Goal: Information Seeking & Learning: Learn about a topic

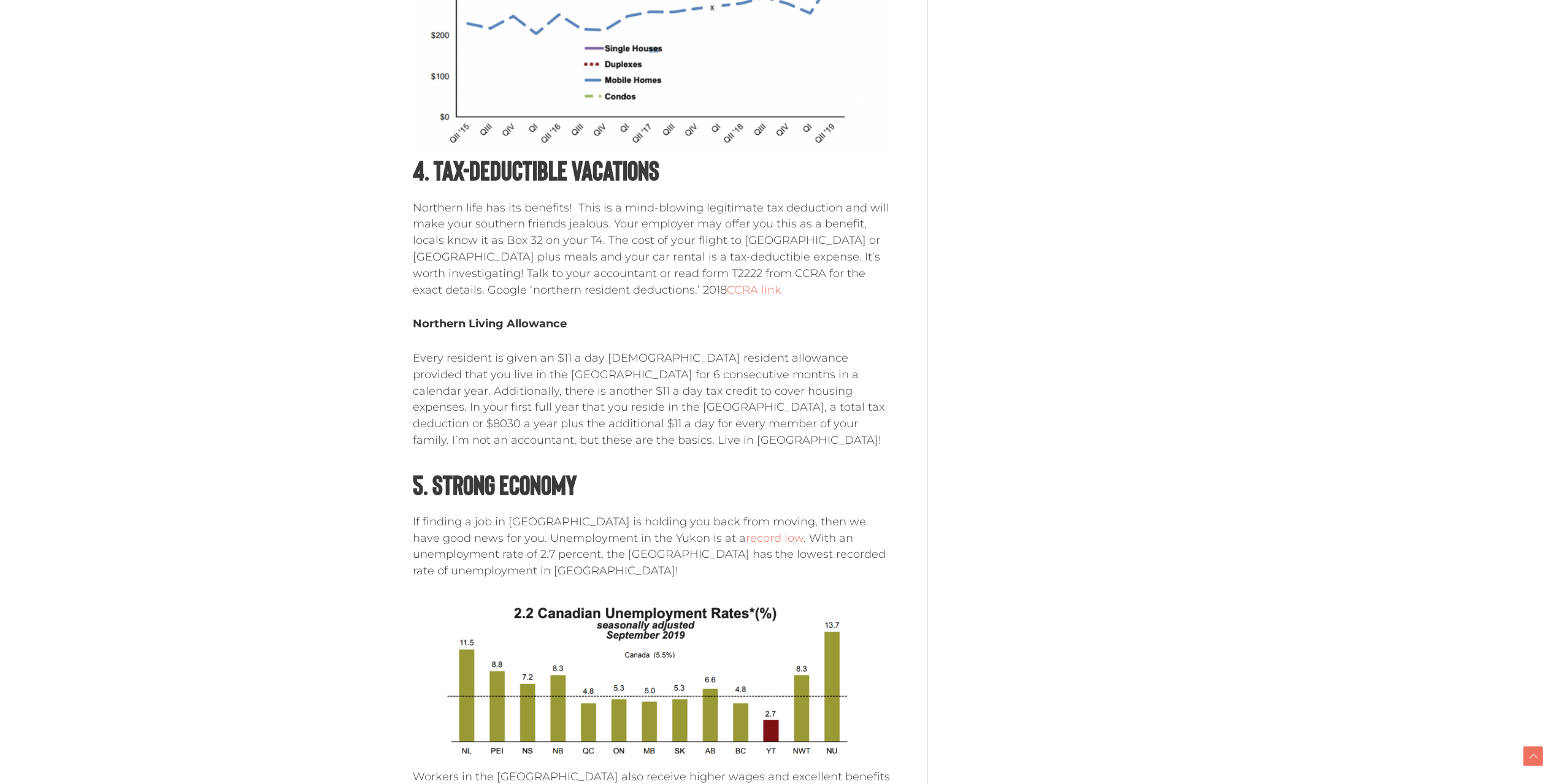
scroll to position [1335, 0]
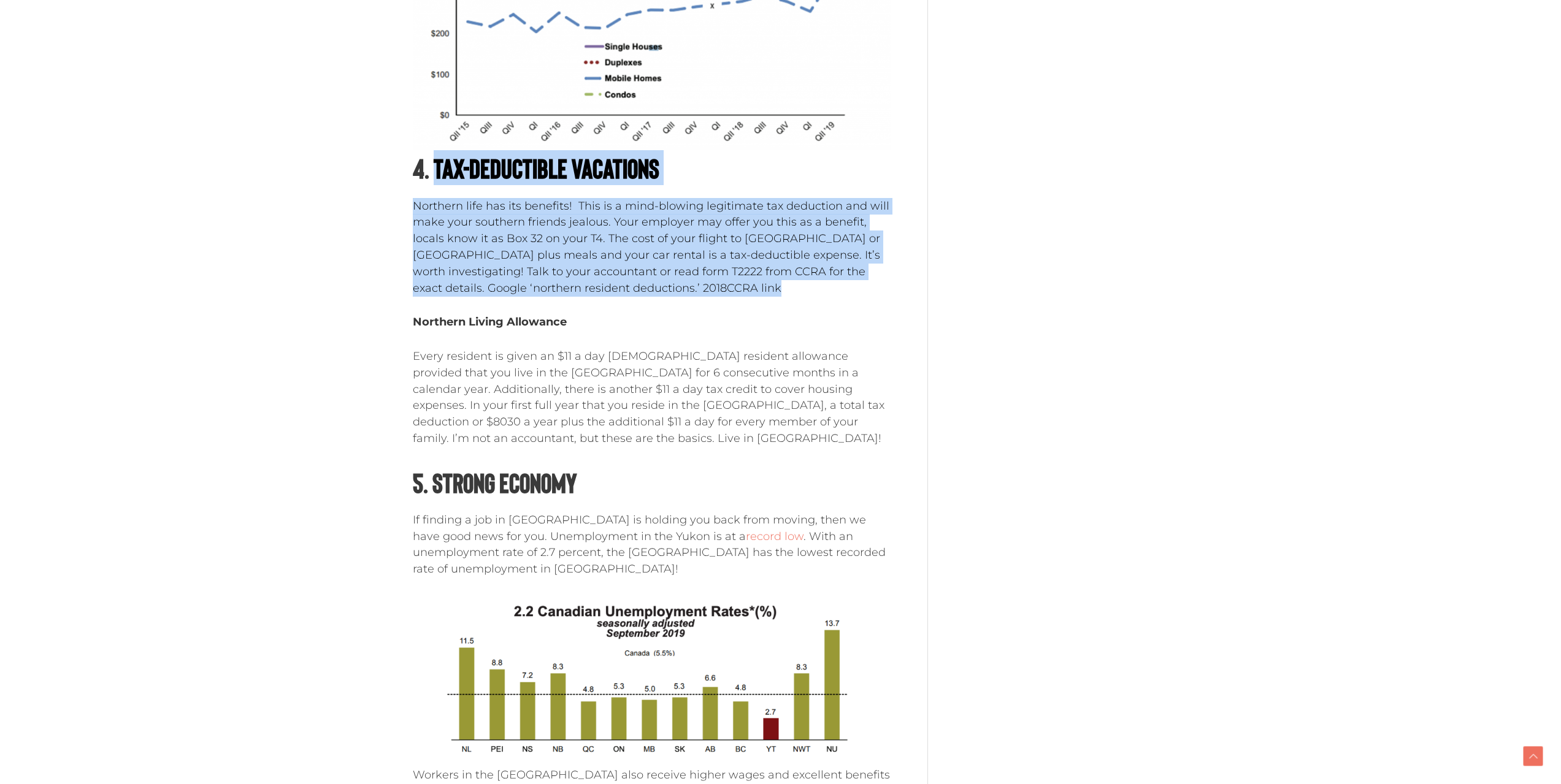
drag, startPoint x: 438, startPoint y: 166, endPoint x: 704, endPoint y: 281, distance: 289.8
click at [704, 281] on div "Tax Deductible Vacations, Free Medical, Great Jobs. Whitehorse is a mini-metrop…" at bounding box center [651, 169] width 478 height 1922
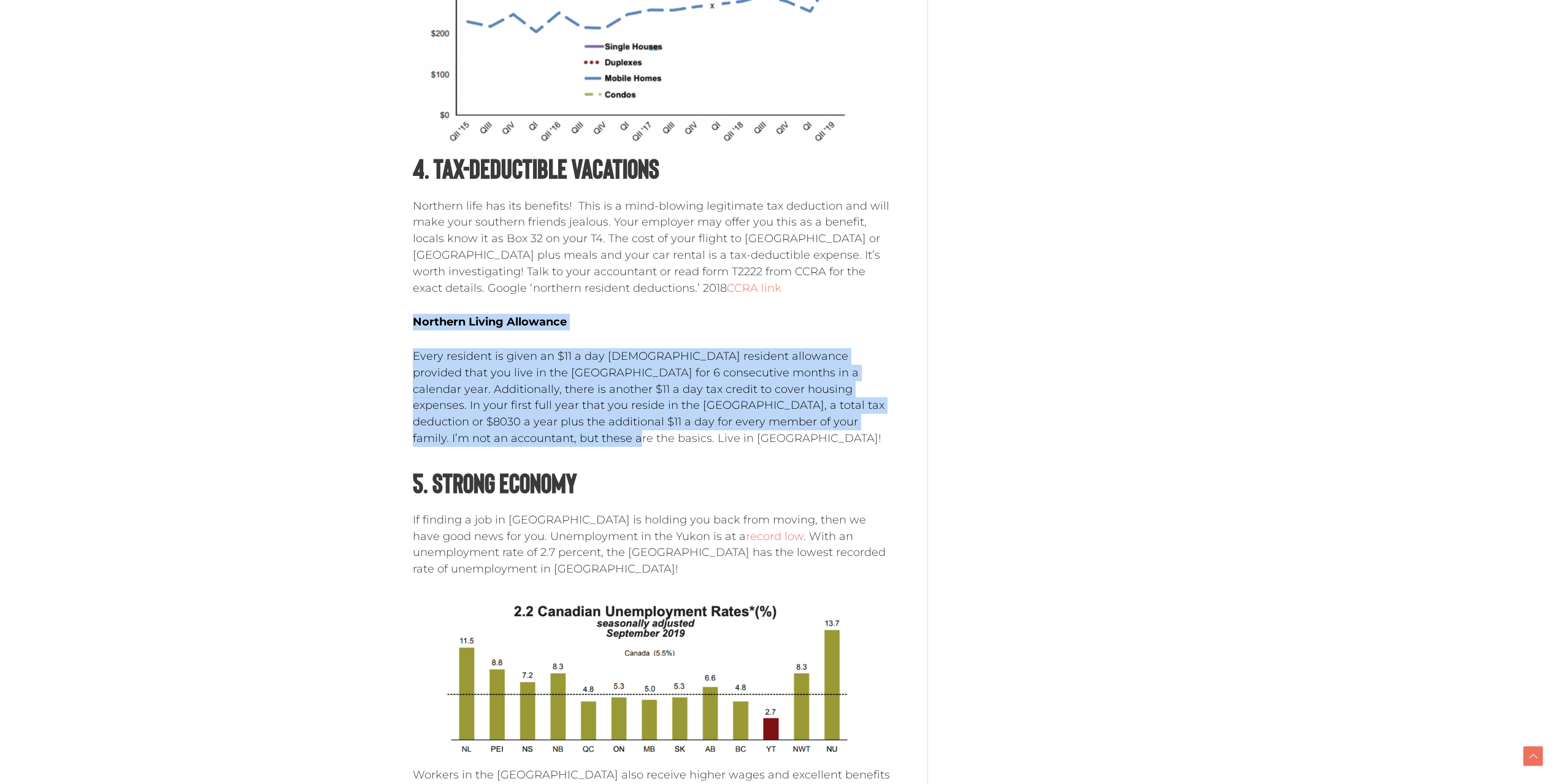
drag, startPoint x: 406, startPoint y: 312, endPoint x: 632, endPoint y: 433, distance: 256.4
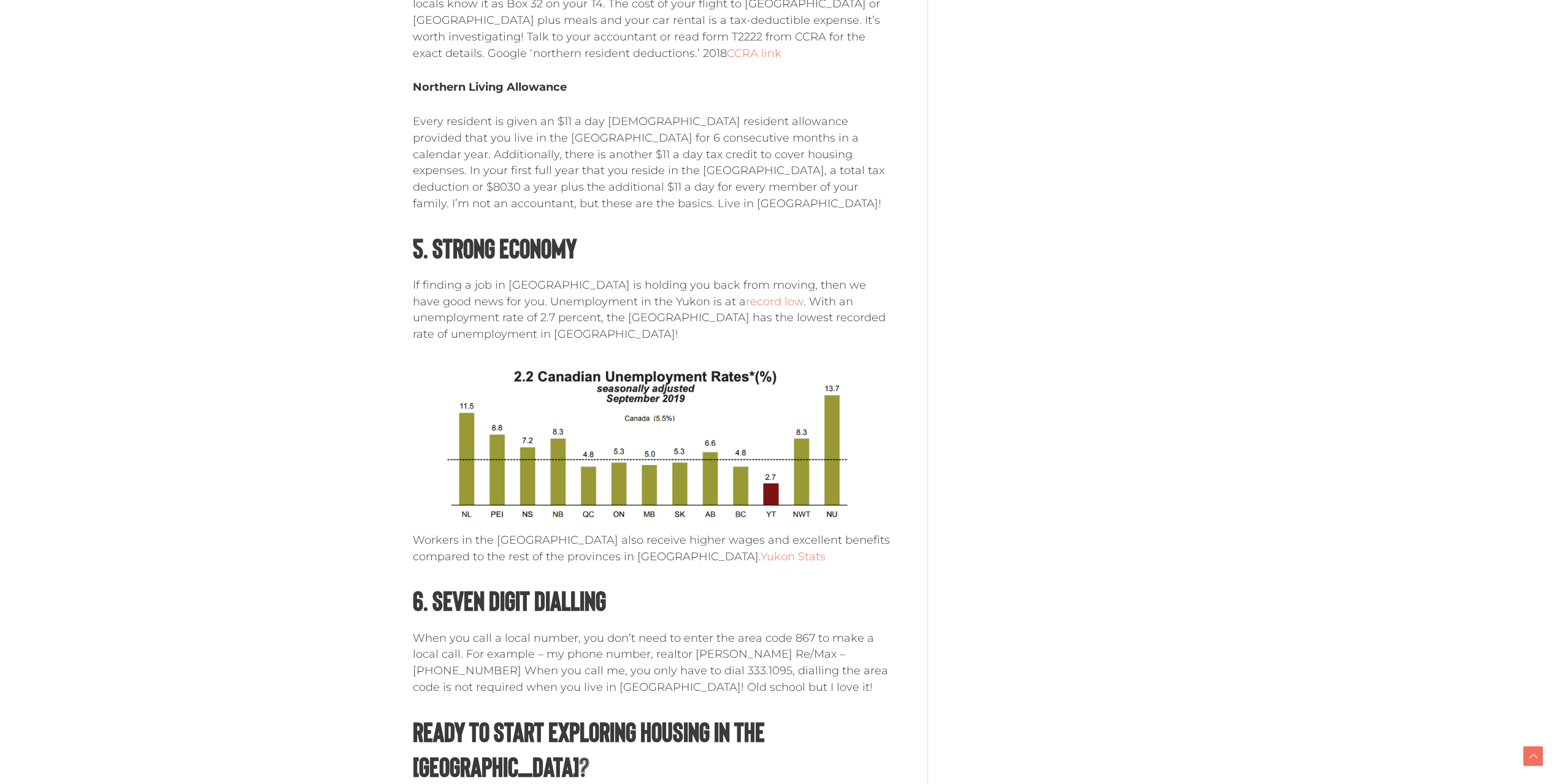
scroll to position [1641, 0]
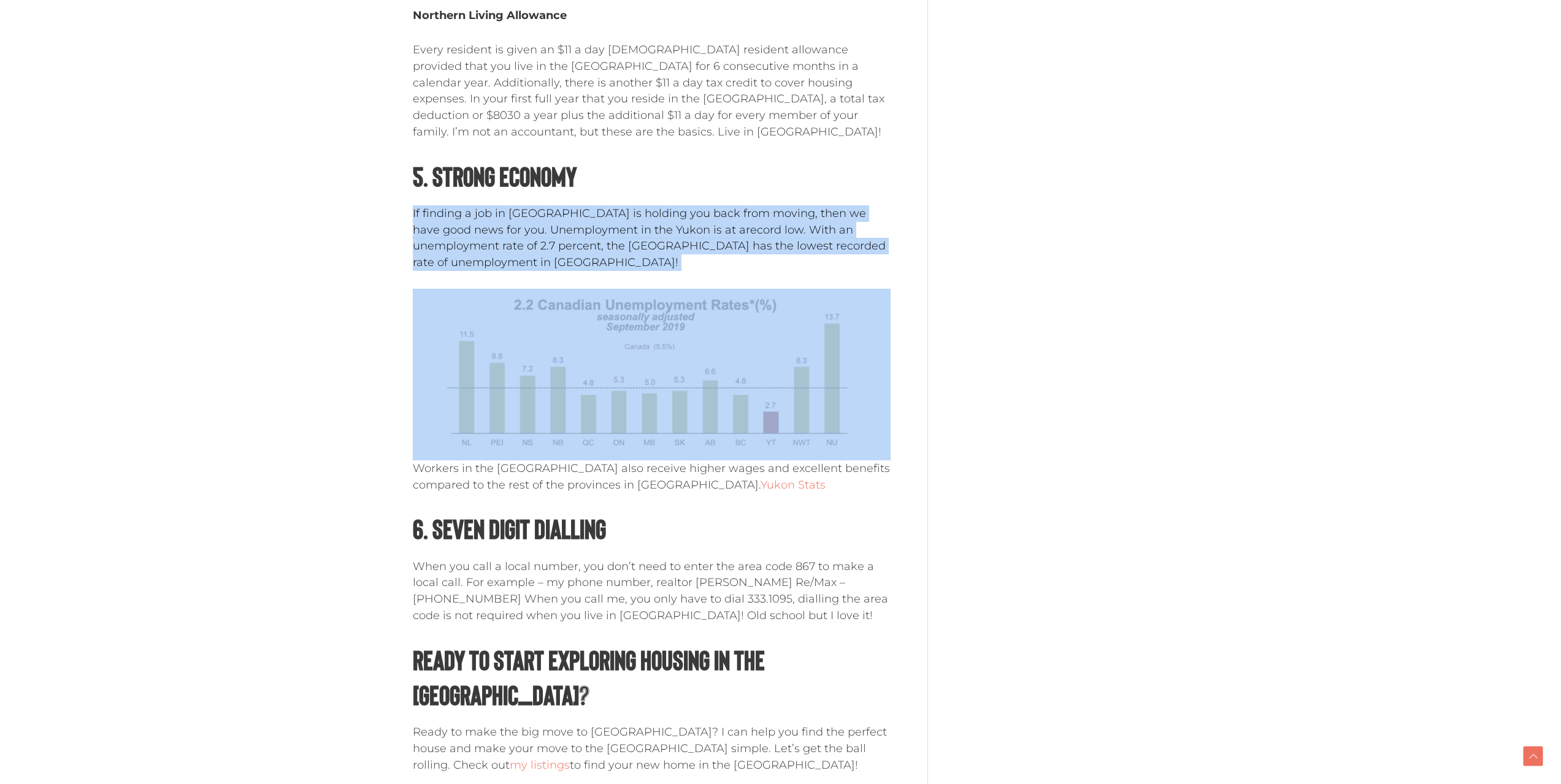
drag, startPoint x: 401, startPoint y: 209, endPoint x: 617, endPoint y: 275, distance: 225.9
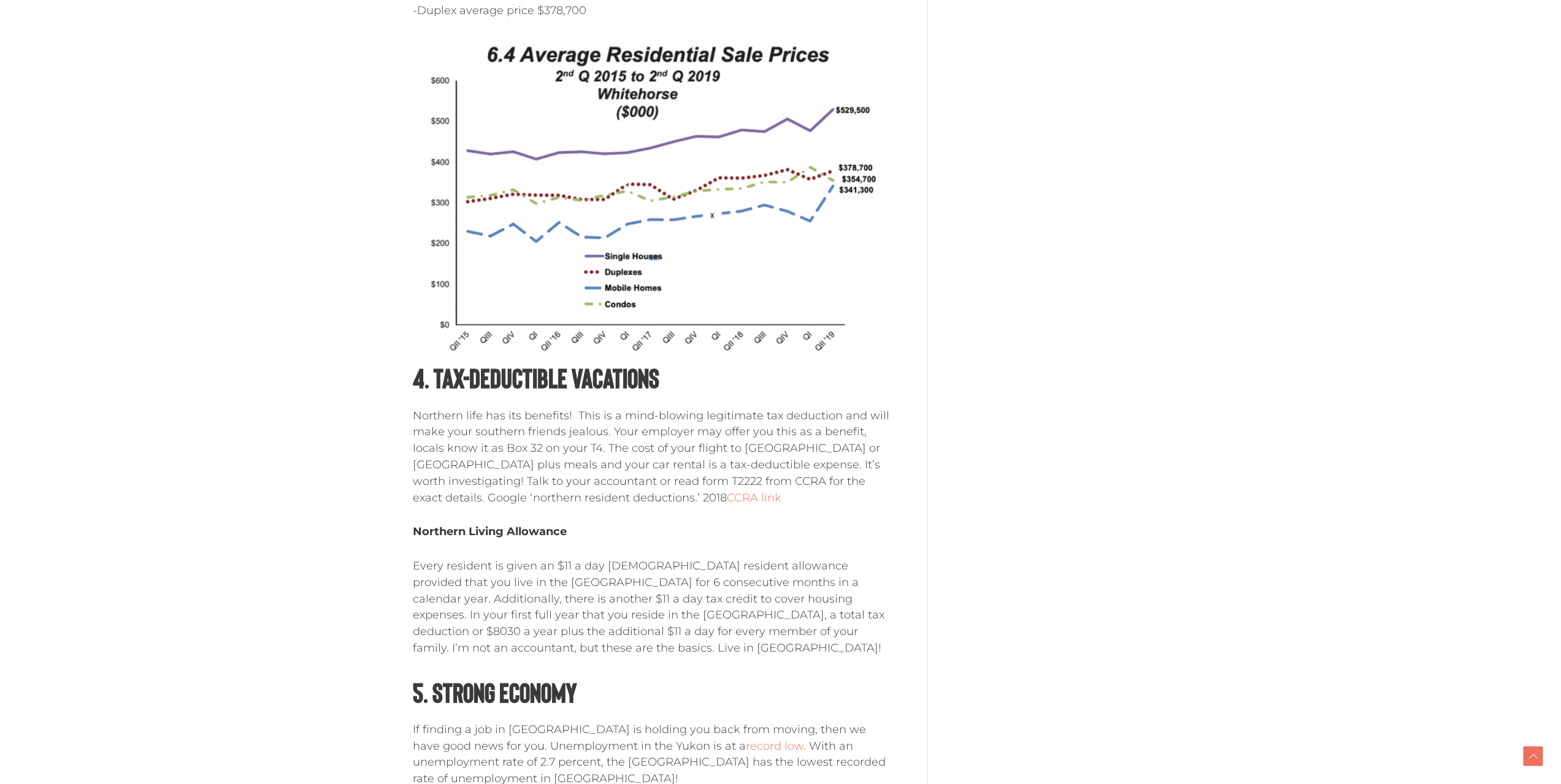
scroll to position [2010, 0]
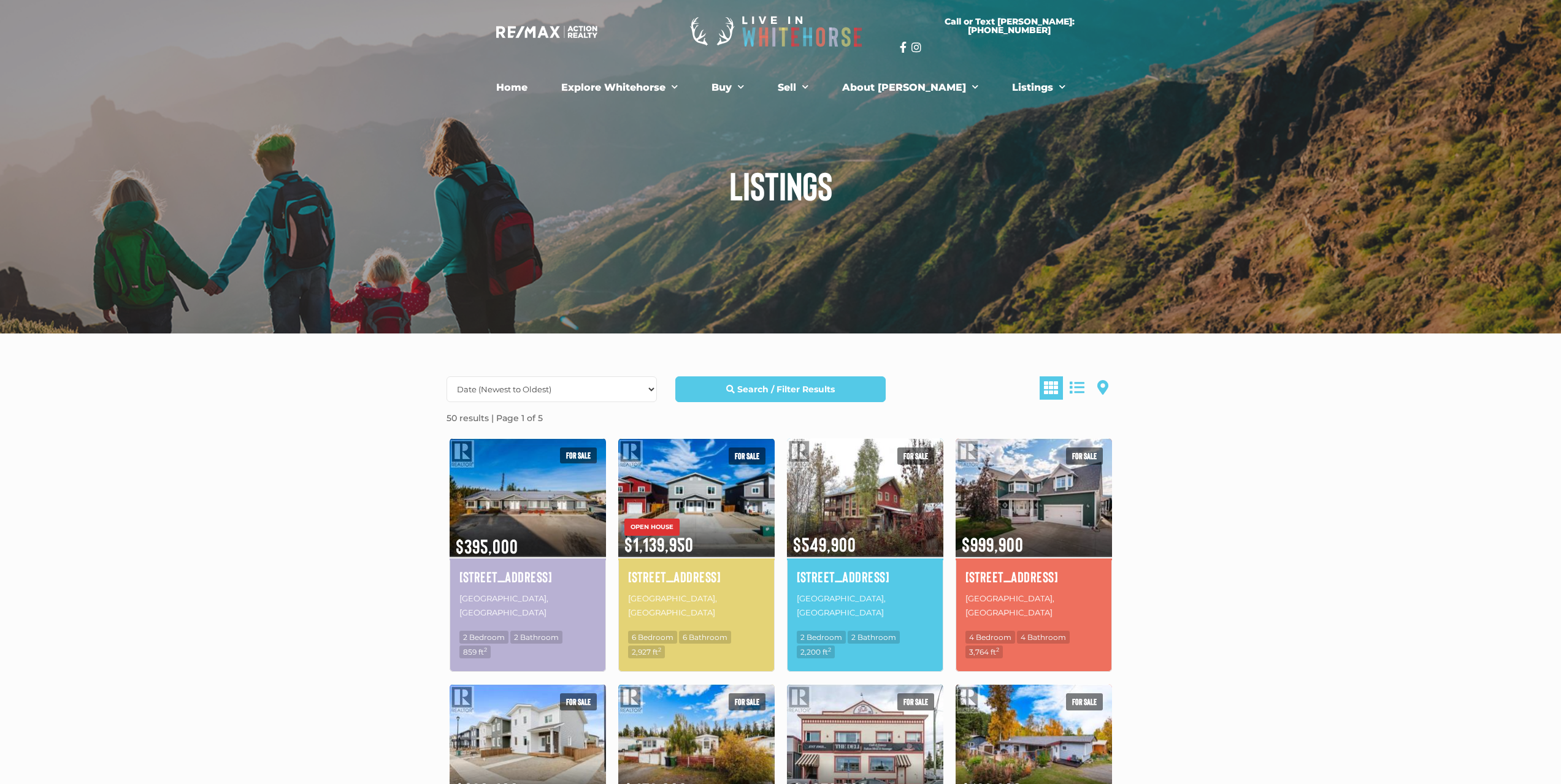
click at [574, 489] on img at bounding box center [528, 497] width 156 height 122
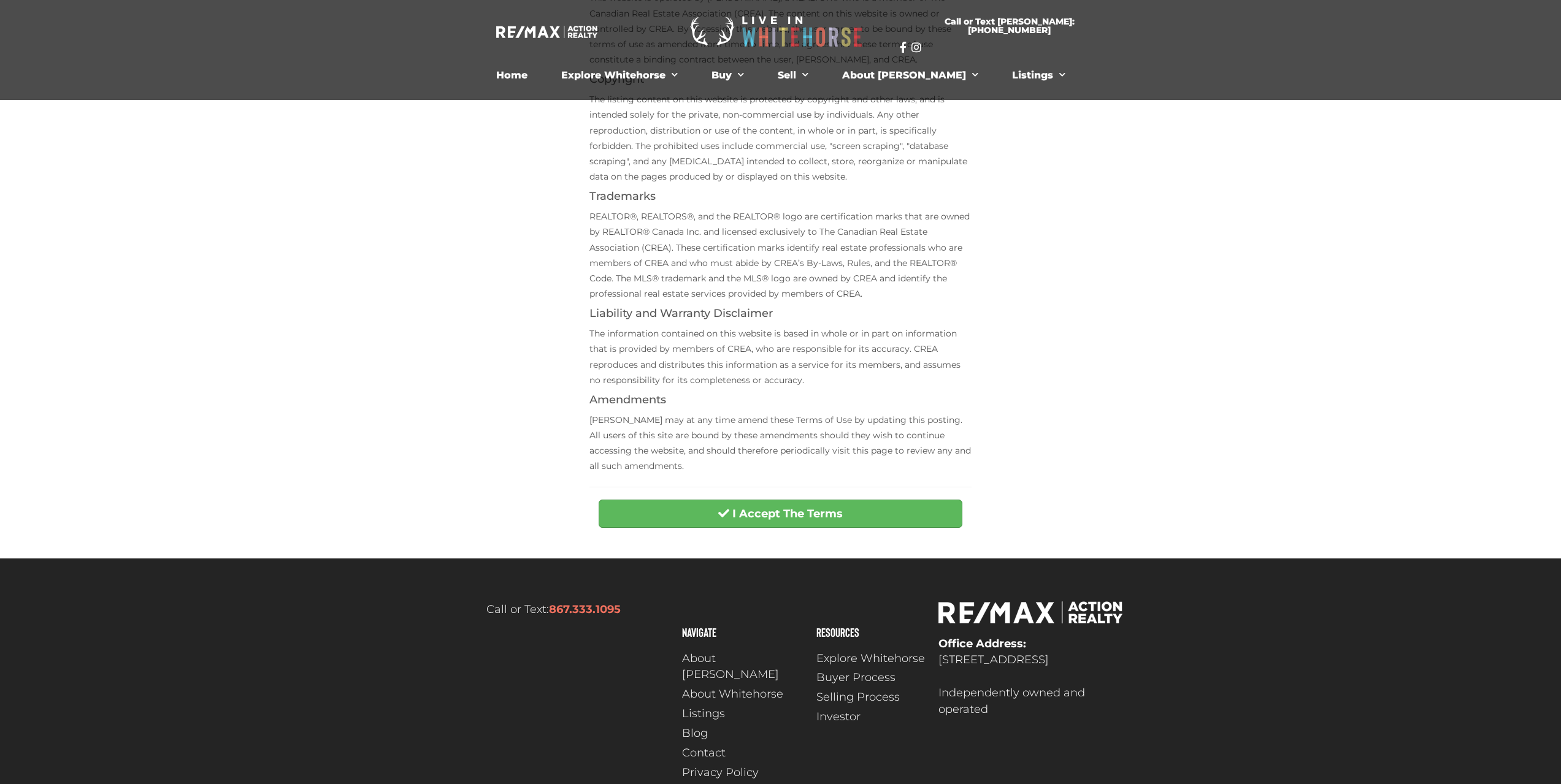
scroll to position [263, 0]
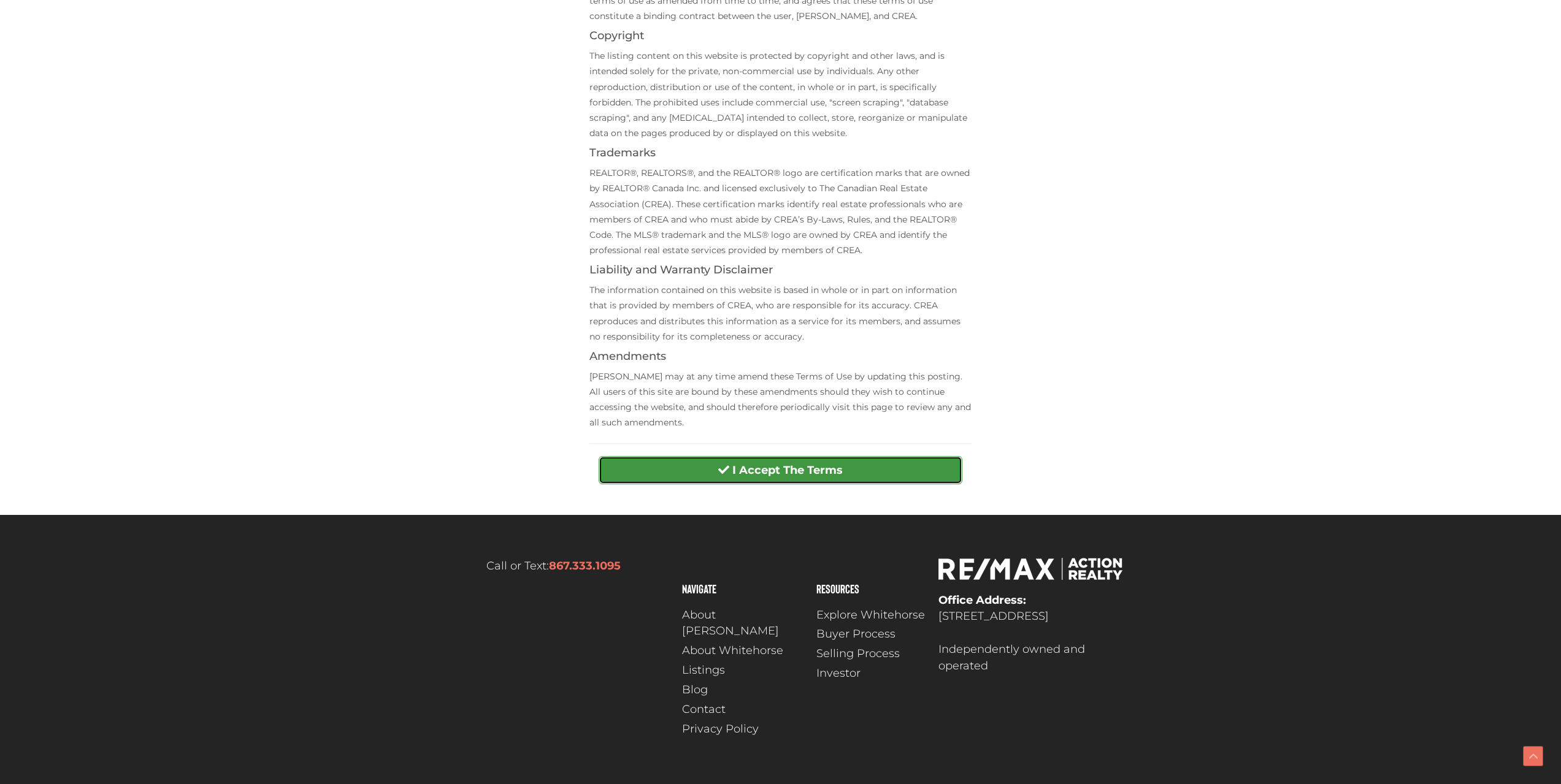
click at [865, 467] on button "I Accept The Terms" at bounding box center [780, 470] width 364 height 28
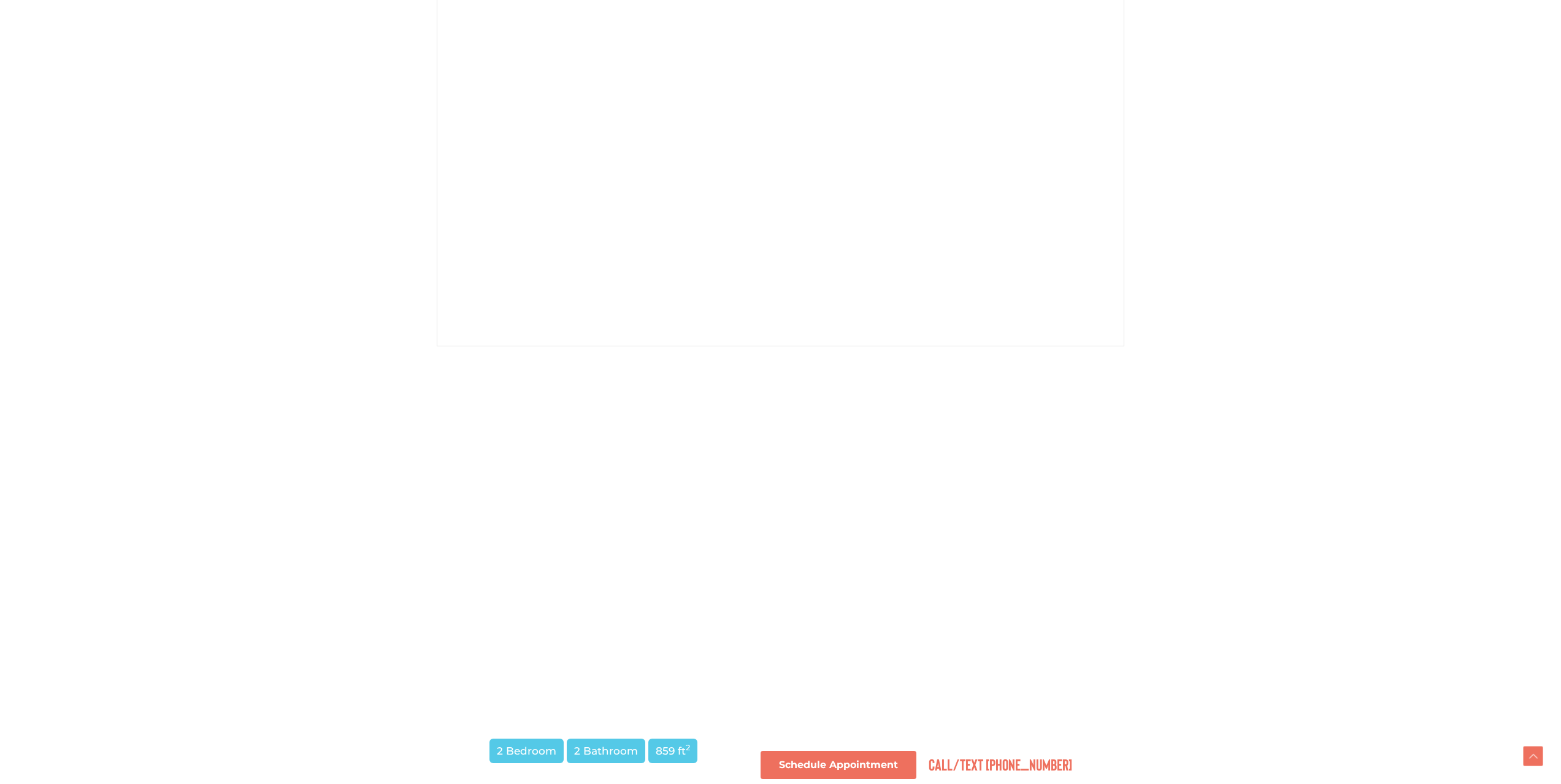
scroll to position [367, 0]
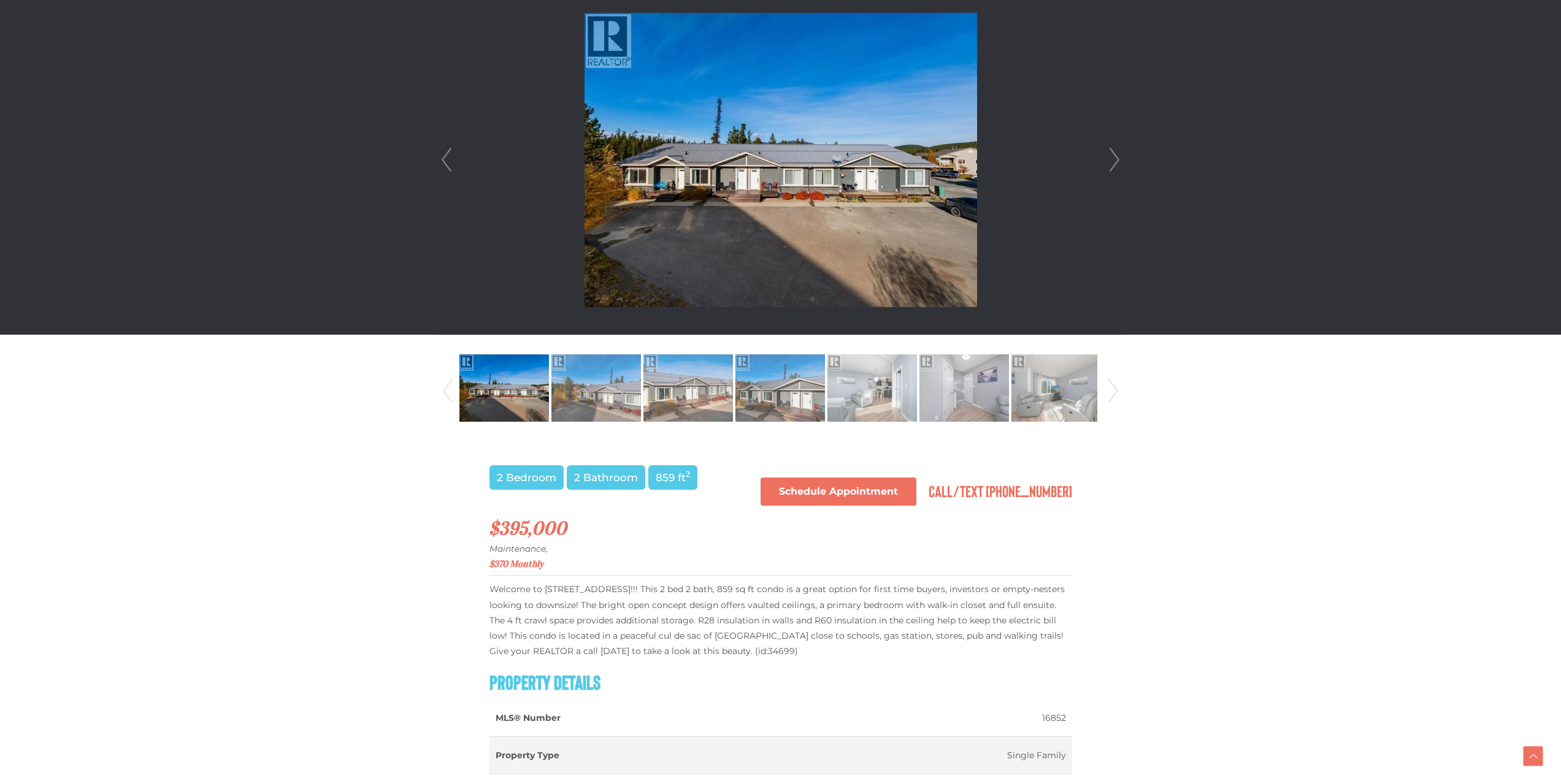
click at [842, 181] on img at bounding box center [780, 160] width 393 height 294
click at [647, 390] on img at bounding box center [688, 388] width 89 height 70
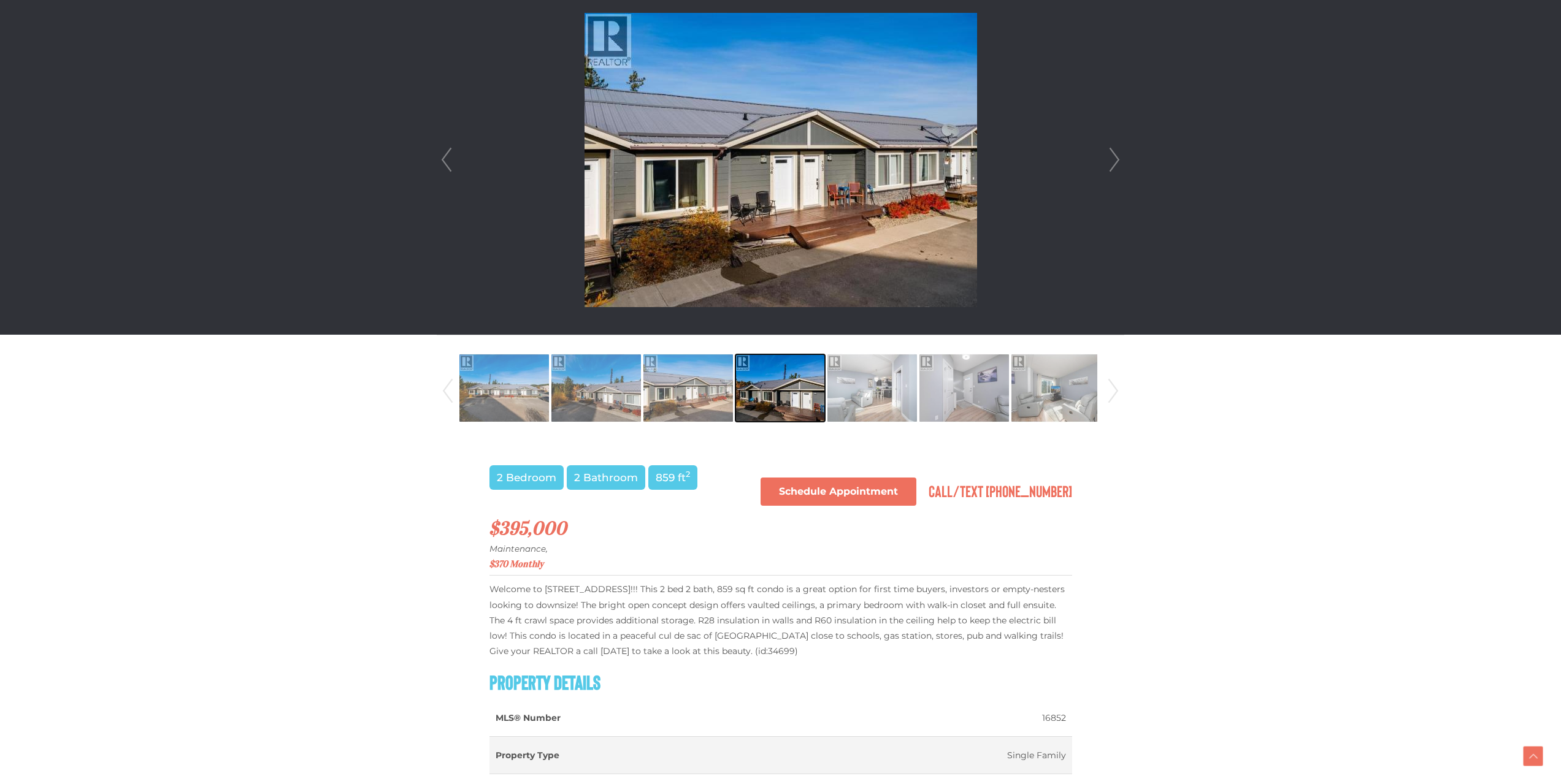
click at [810, 390] on img at bounding box center [780, 388] width 89 height 70
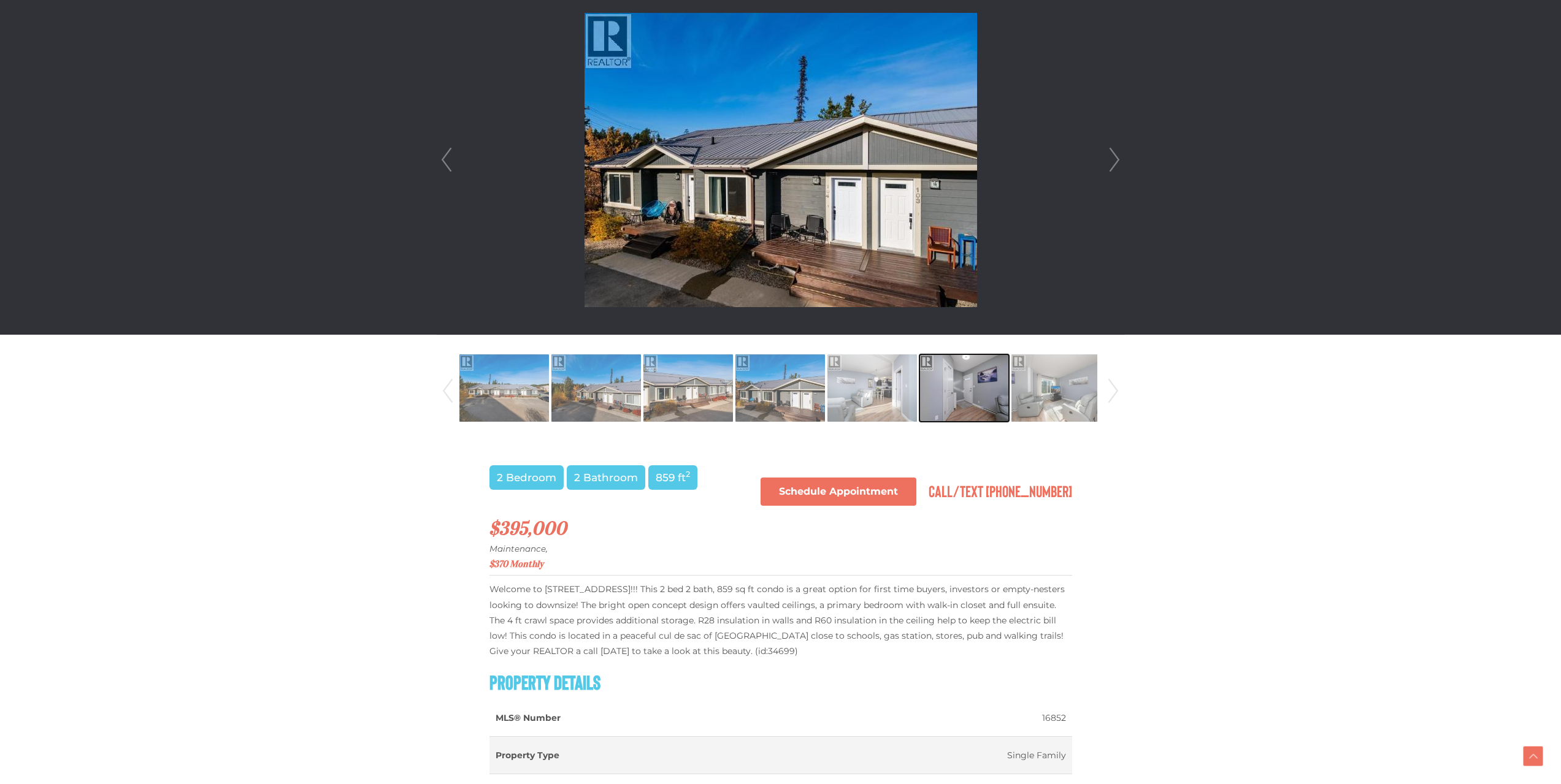
click at [924, 385] on img at bounding box center [964, 388] width 89 height 70
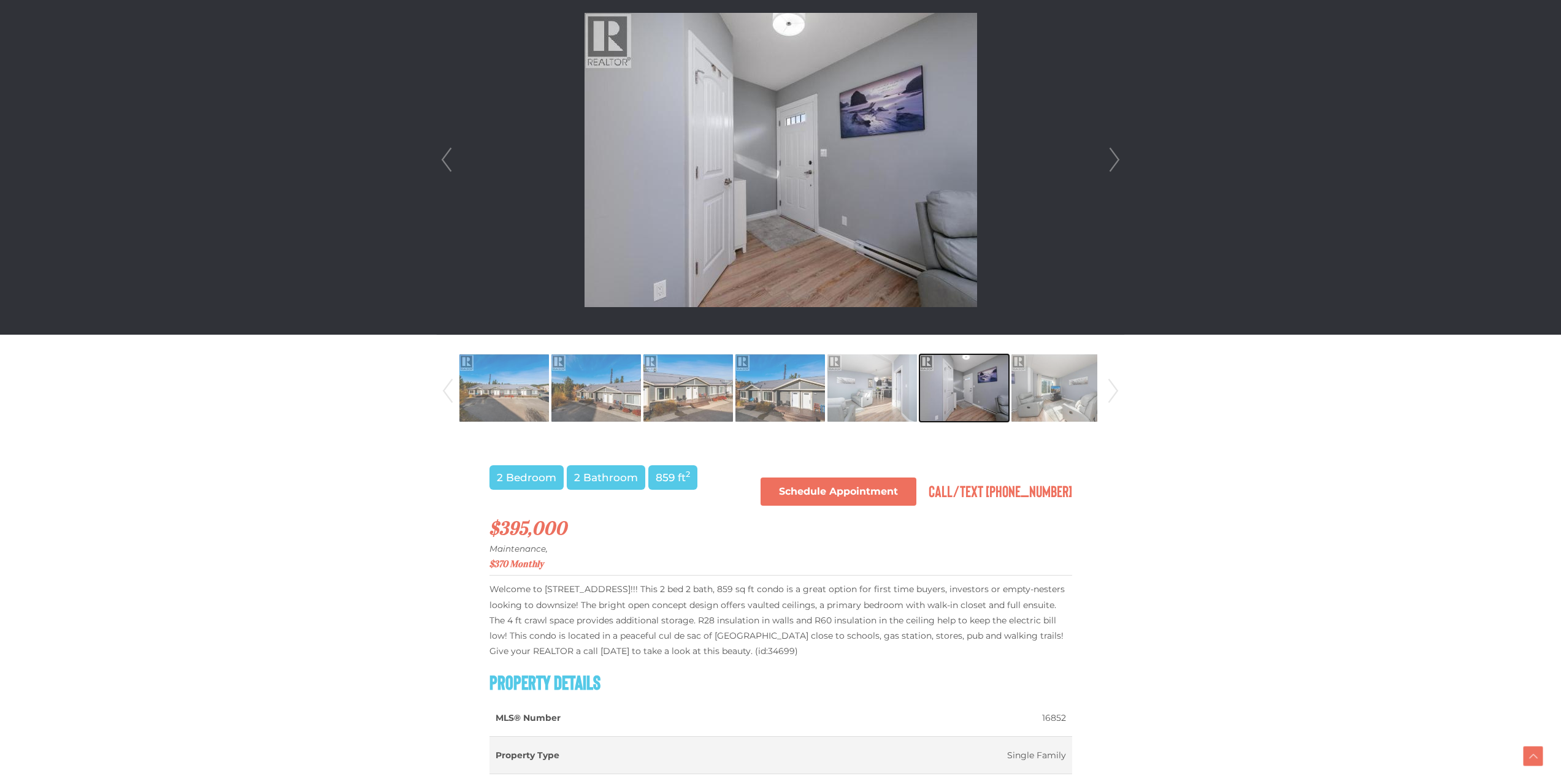
click at [1004, 375] on img at bounding box center [964, 388] width 89 height 70
click at [1018, 377] on img at bounding box center [1056, 388] width 89 height 70
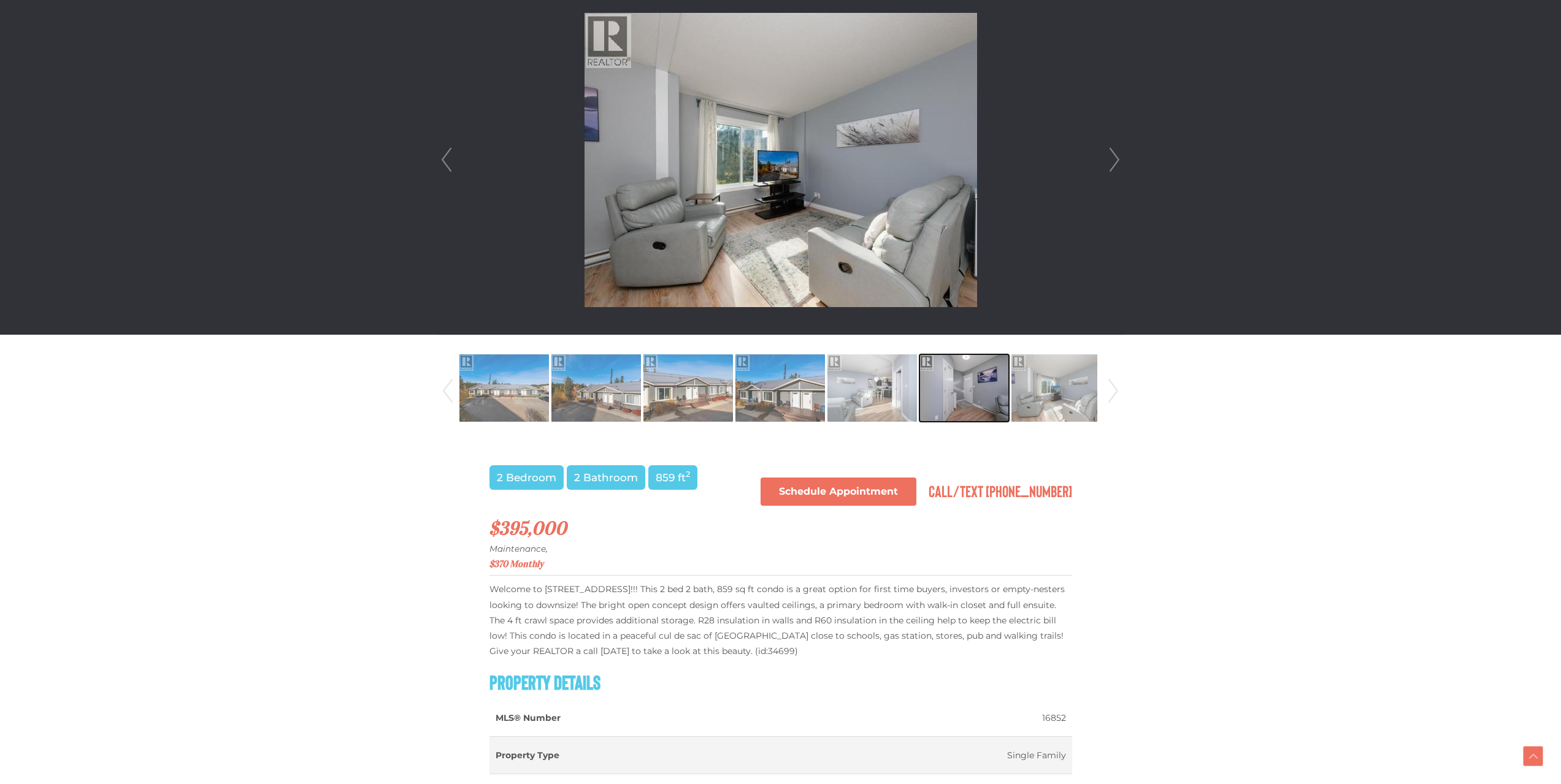
click at [962, 388] on img at bounding box center [964, 388] width 89 height 70
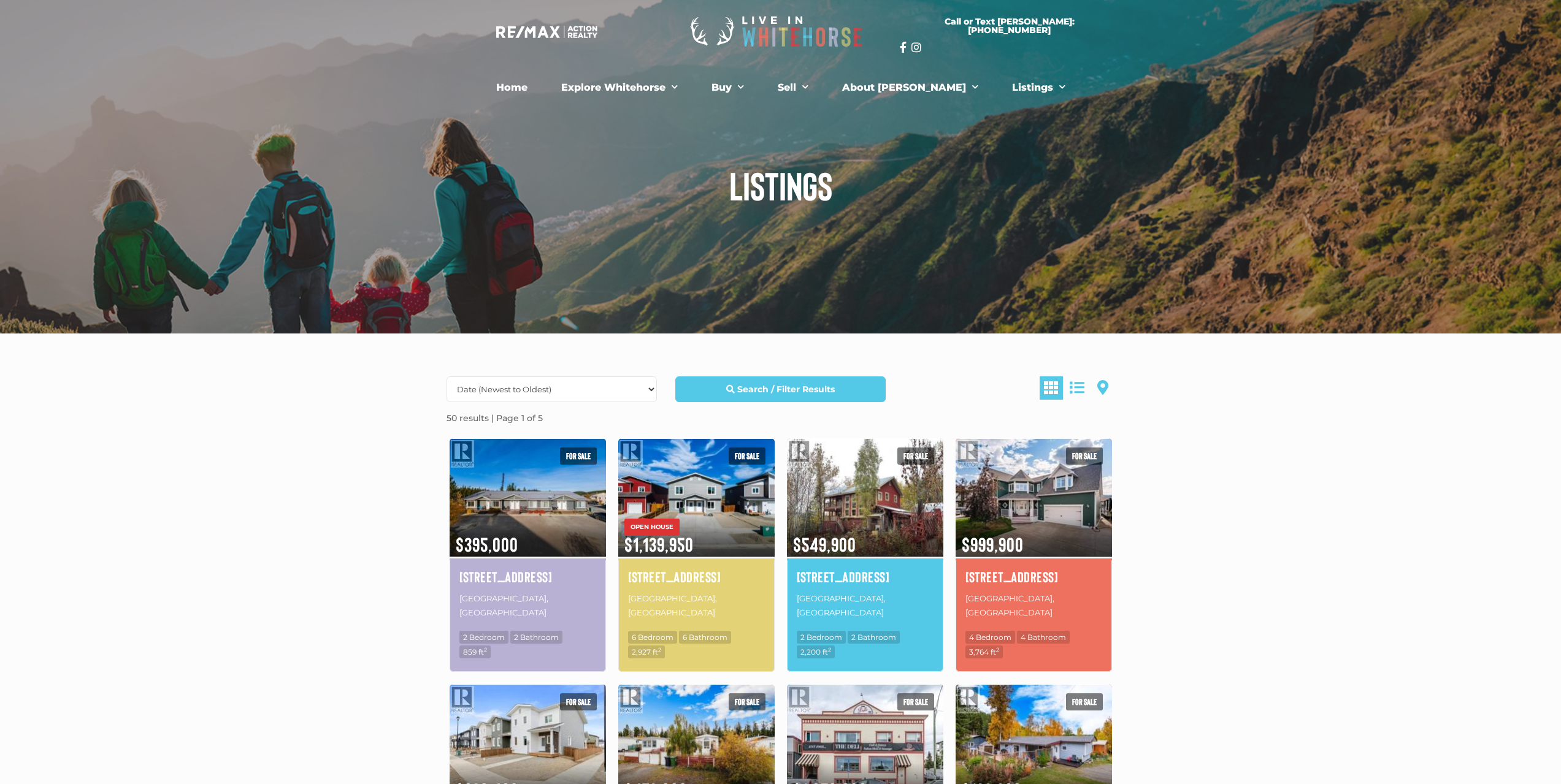
click at [516, 383] on select "Date (Newest to Oldest) Date (Oldest to Newest) Price (Highest to Lowest) Price…" at bounding box center [552, 390] width 211 height 26
select select "Price ASC, Lease ASC, property_id ASC"
click at [447, 377] on select "Date (Newest to Oldest) Date (Oldest to Newest) Price (Highest to Lowest) Price…" at bounding box center [552, 390] width 211 height 26
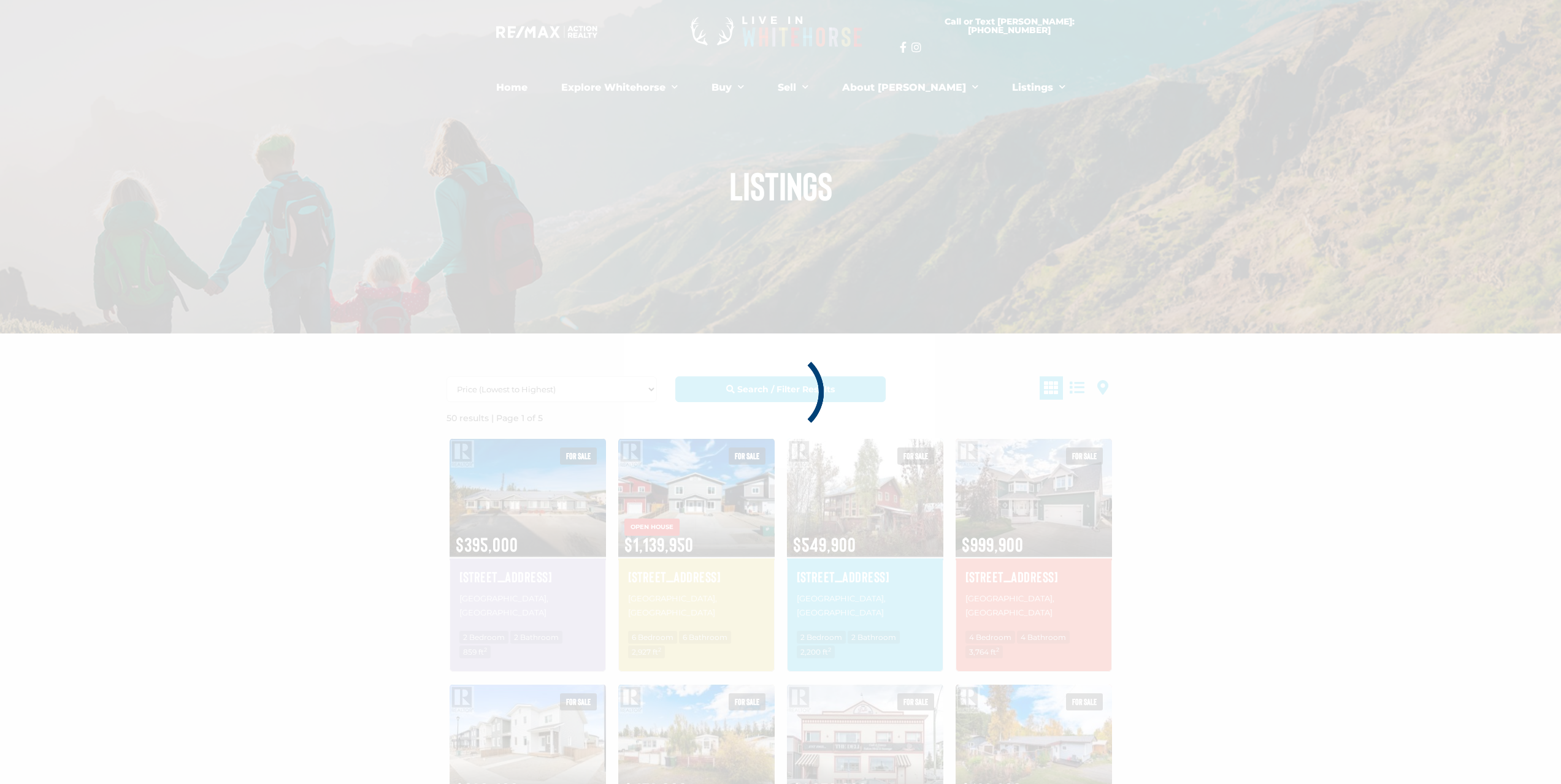
click at [240, 560] on div at bounding box center [780, 392] width 1561 height 784
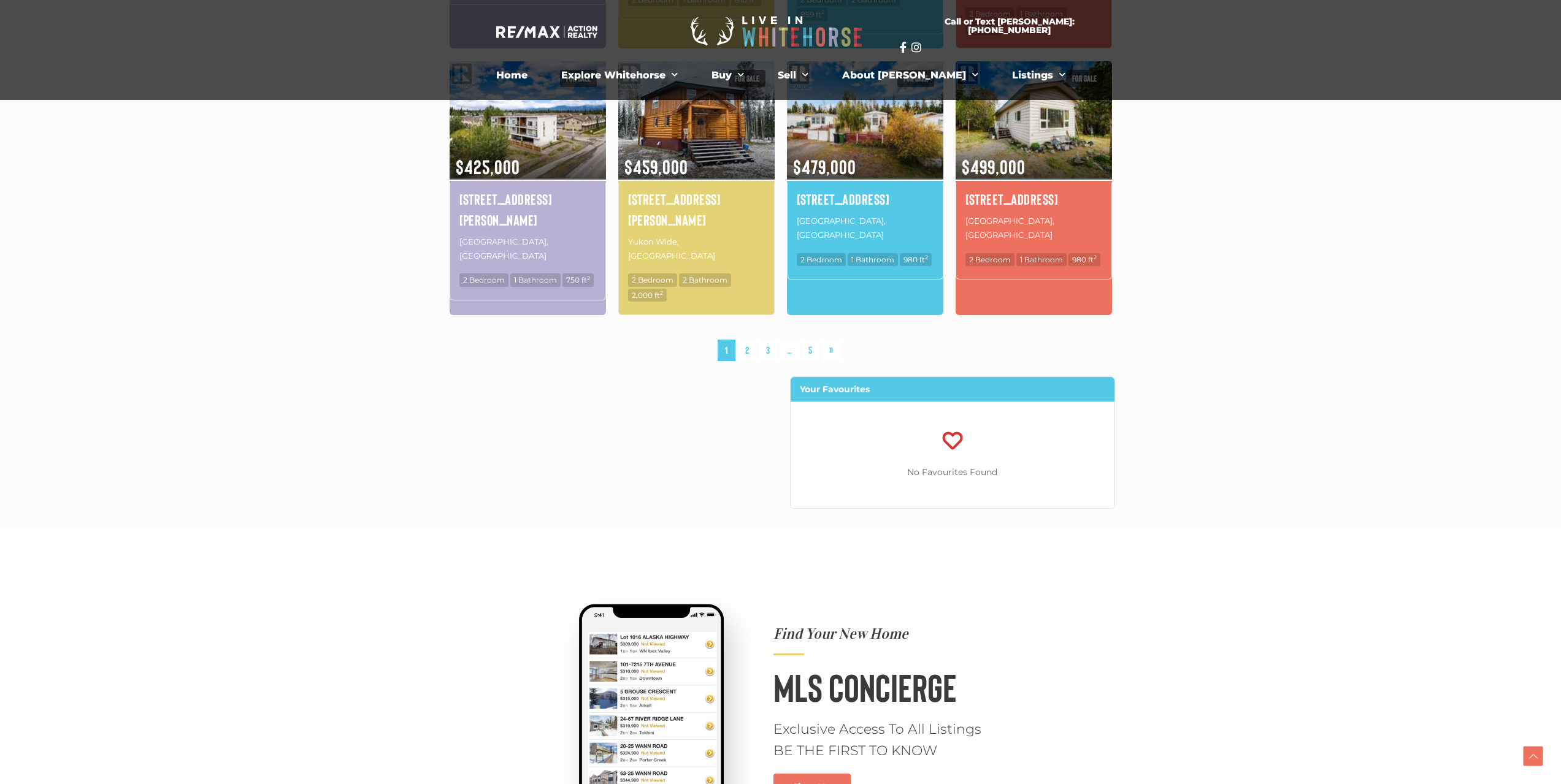
scroll to position [820, 0]
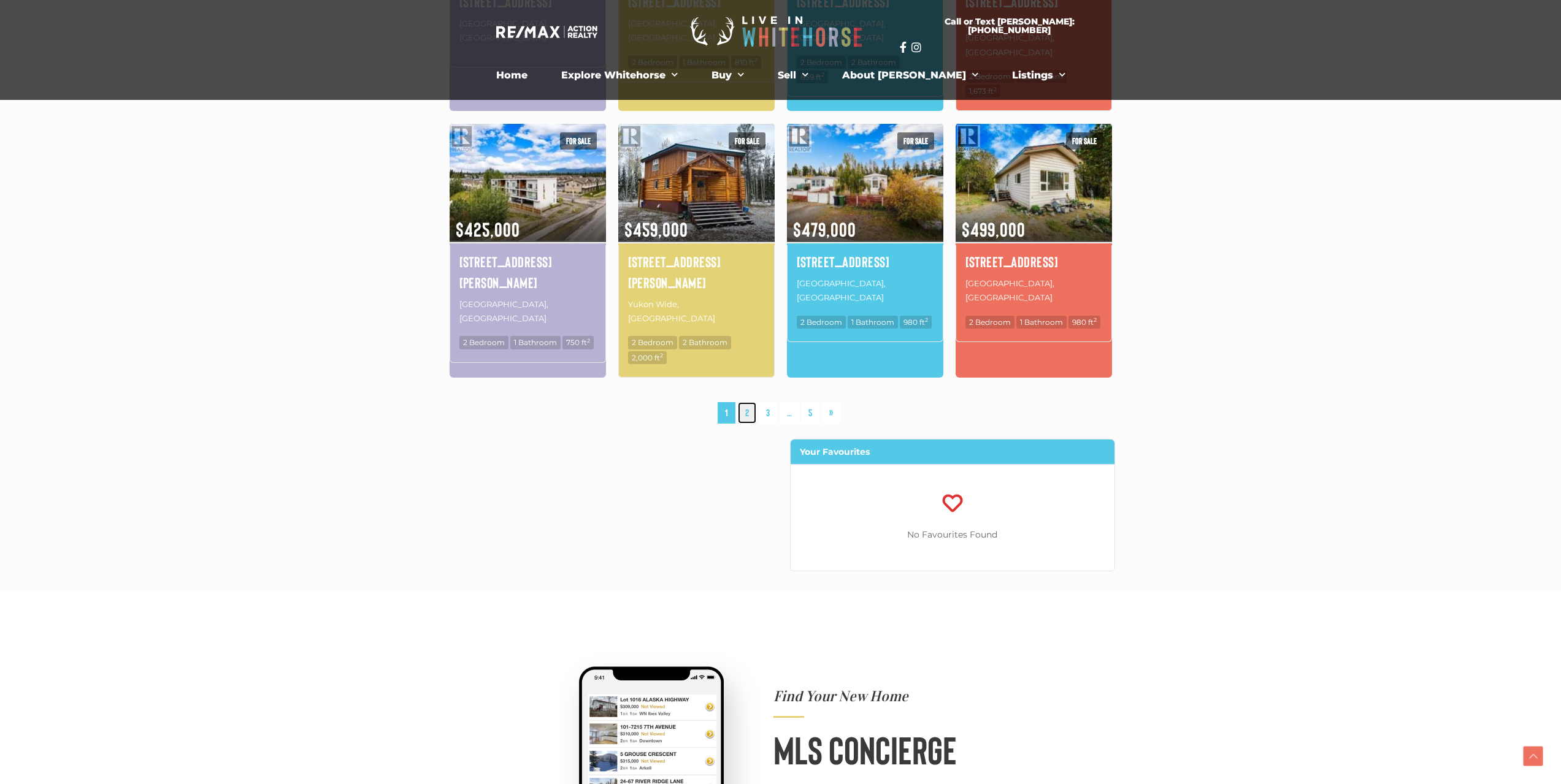
click at [748, 402] on link "2" at bounding box center [747, 413] width 18 height 22
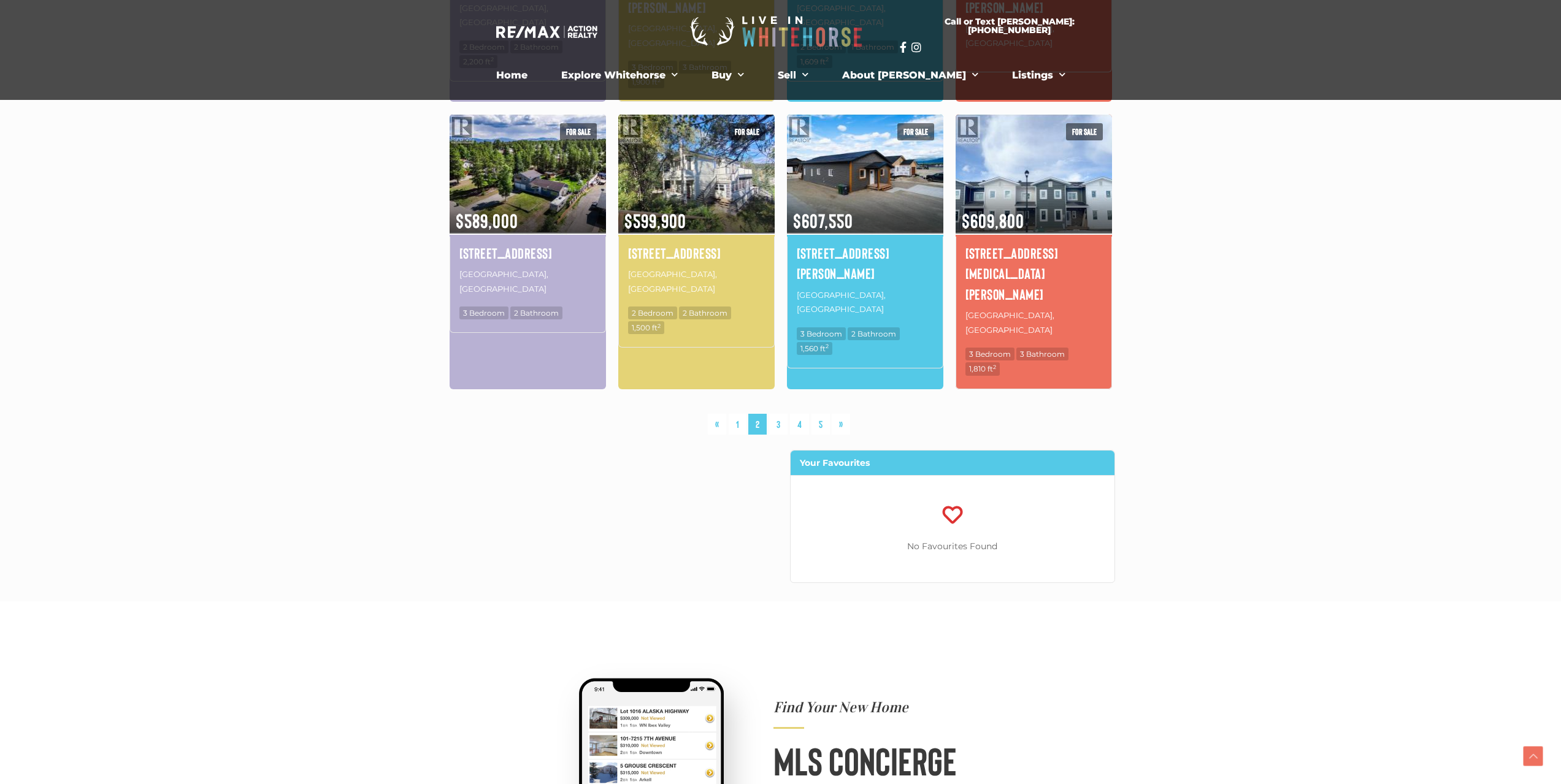
scroll to position [861, 0]
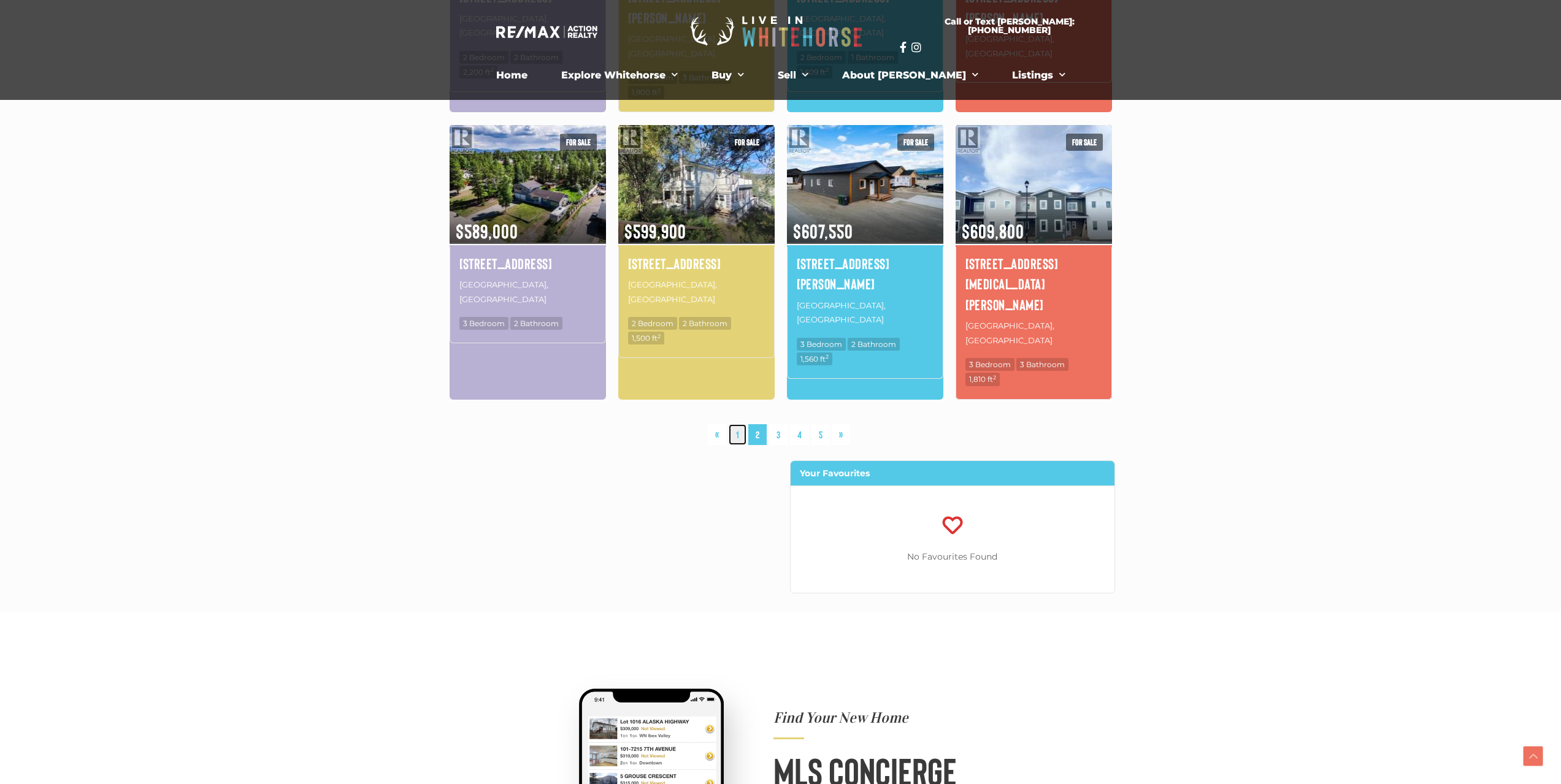
click at [735, 424] on link "1" at bounding box center [737, 435] width 18 height 22
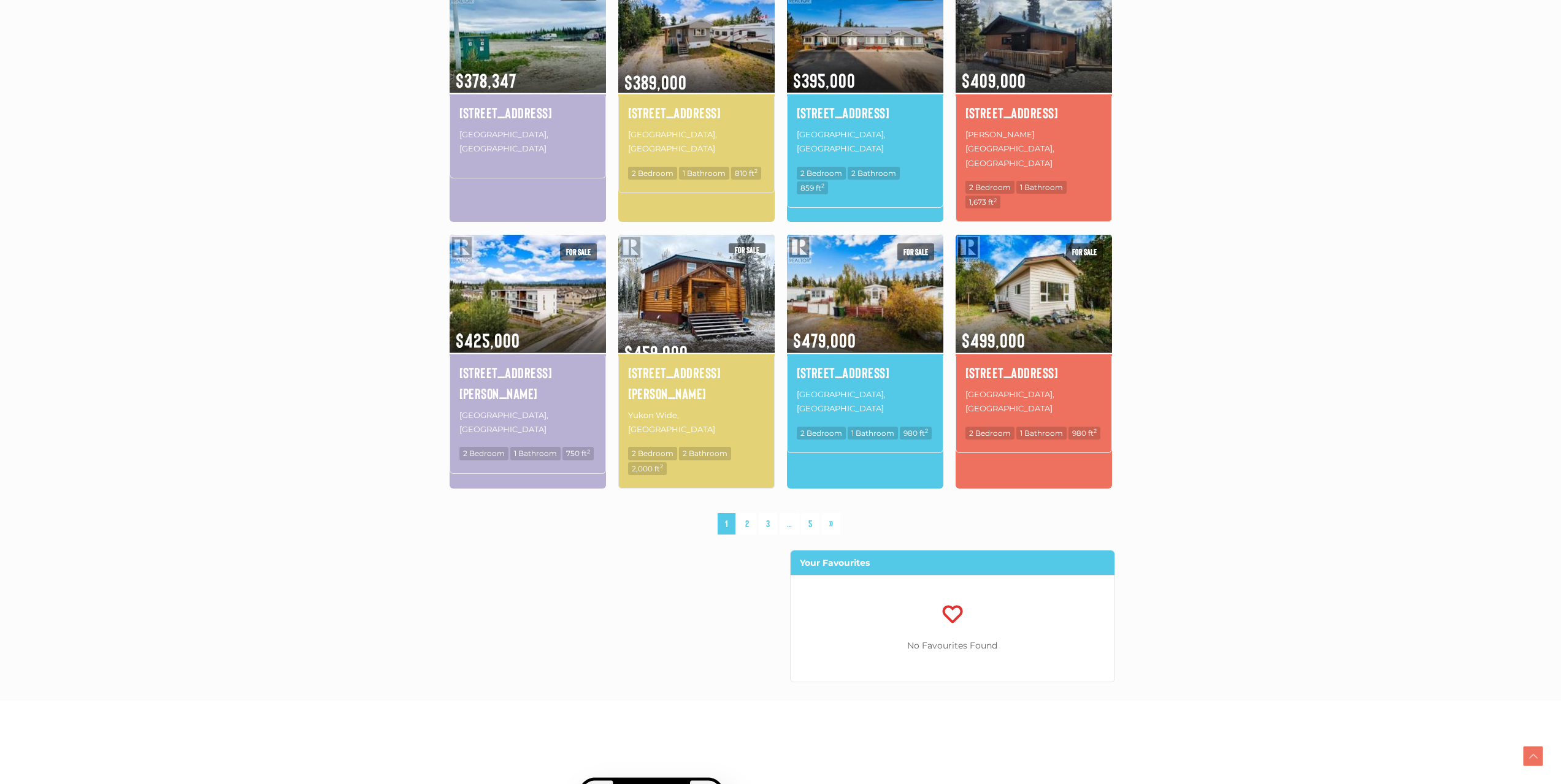
scroll to position [713, 0]
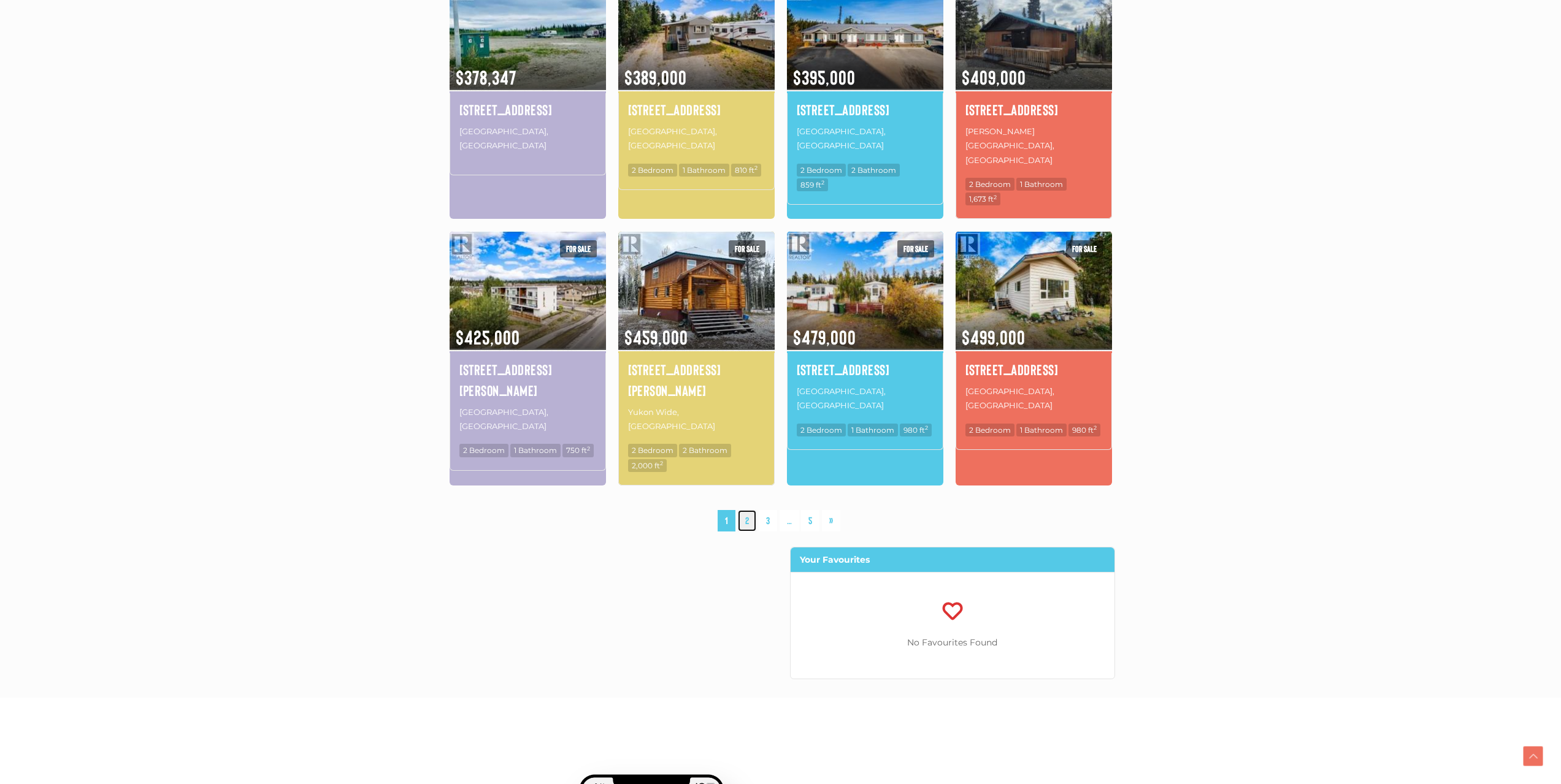
click at [747, 510] on link "2" at bounding box center [747, 521] width 18 height 22
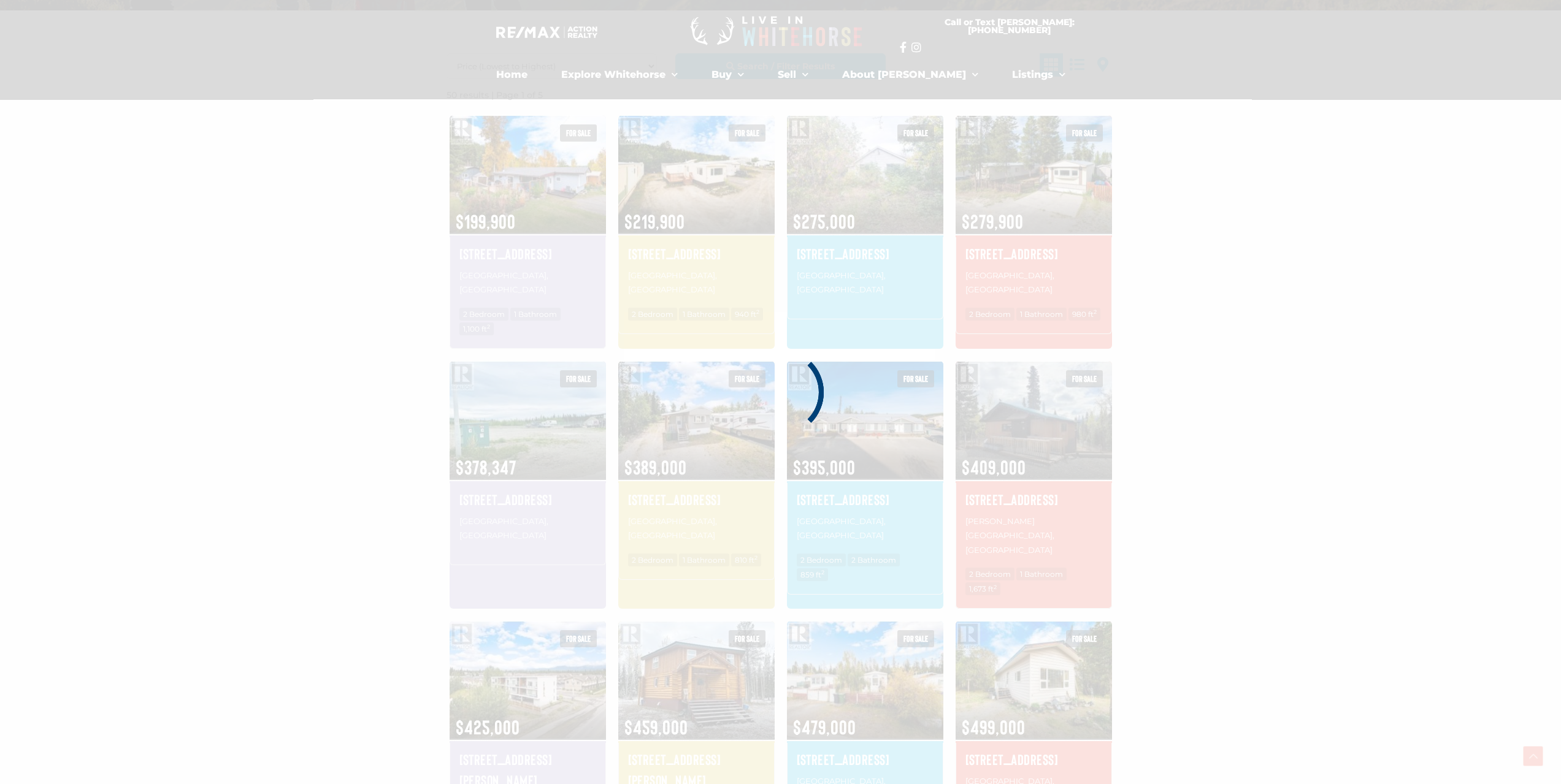
scroll to position [284, 0]
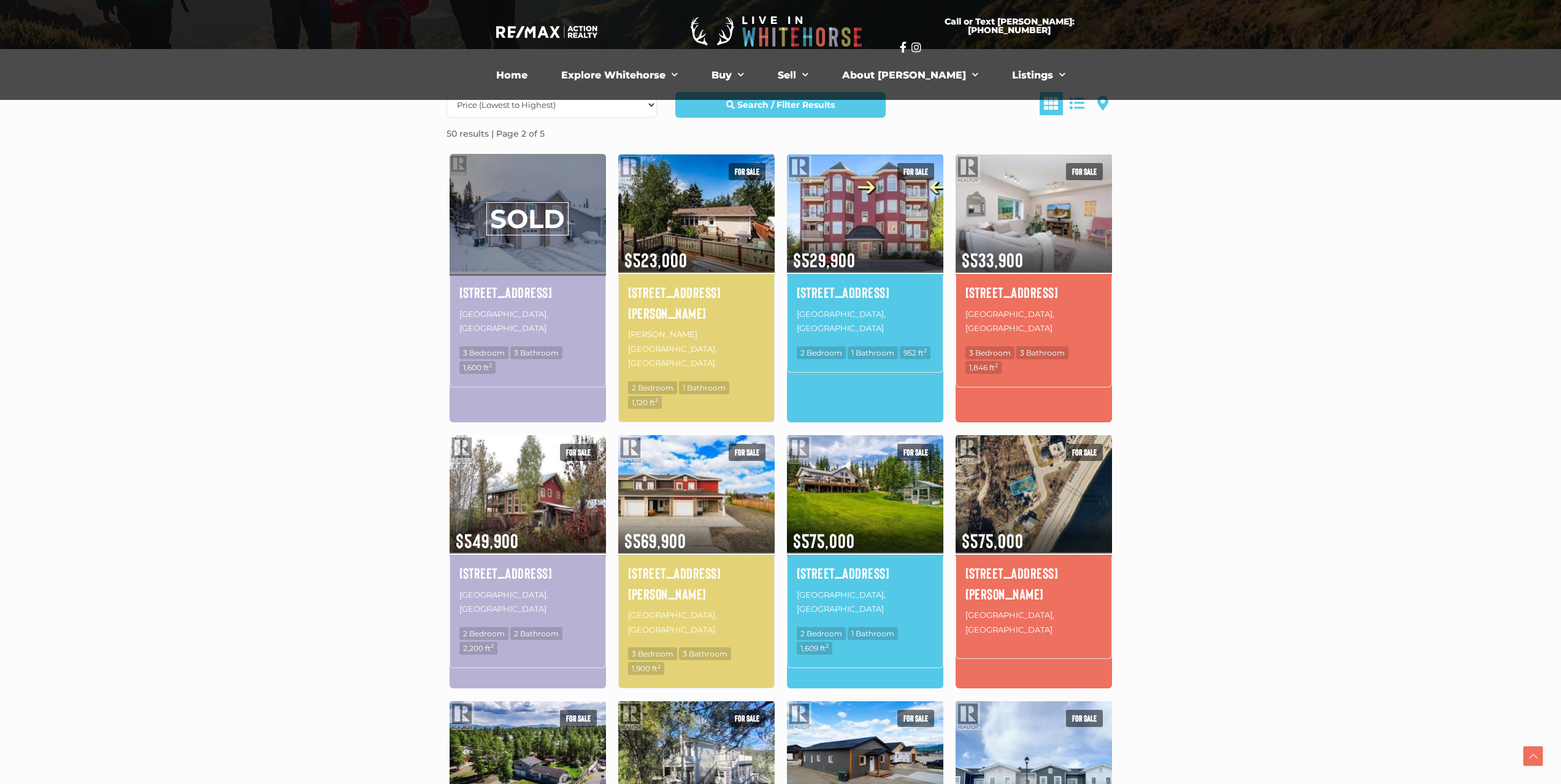
click at [1376, 334] on section "Date (Newest to Oldest) Date (Oldest to Newest) Price (Highest to Lowest) Price…" at bounding box center [780, 618] width 1561 height 1139
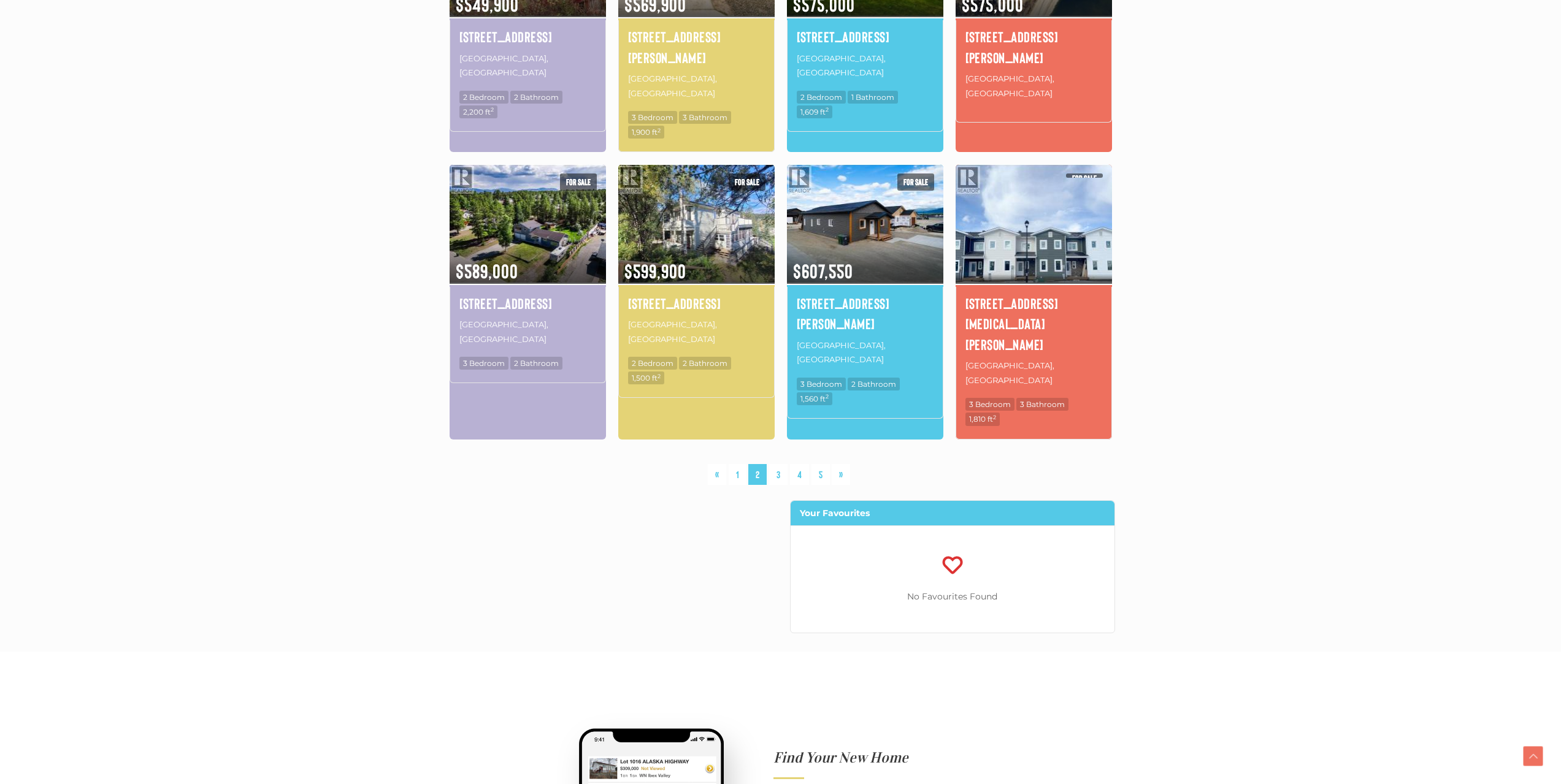
scroll to position [835, 0]
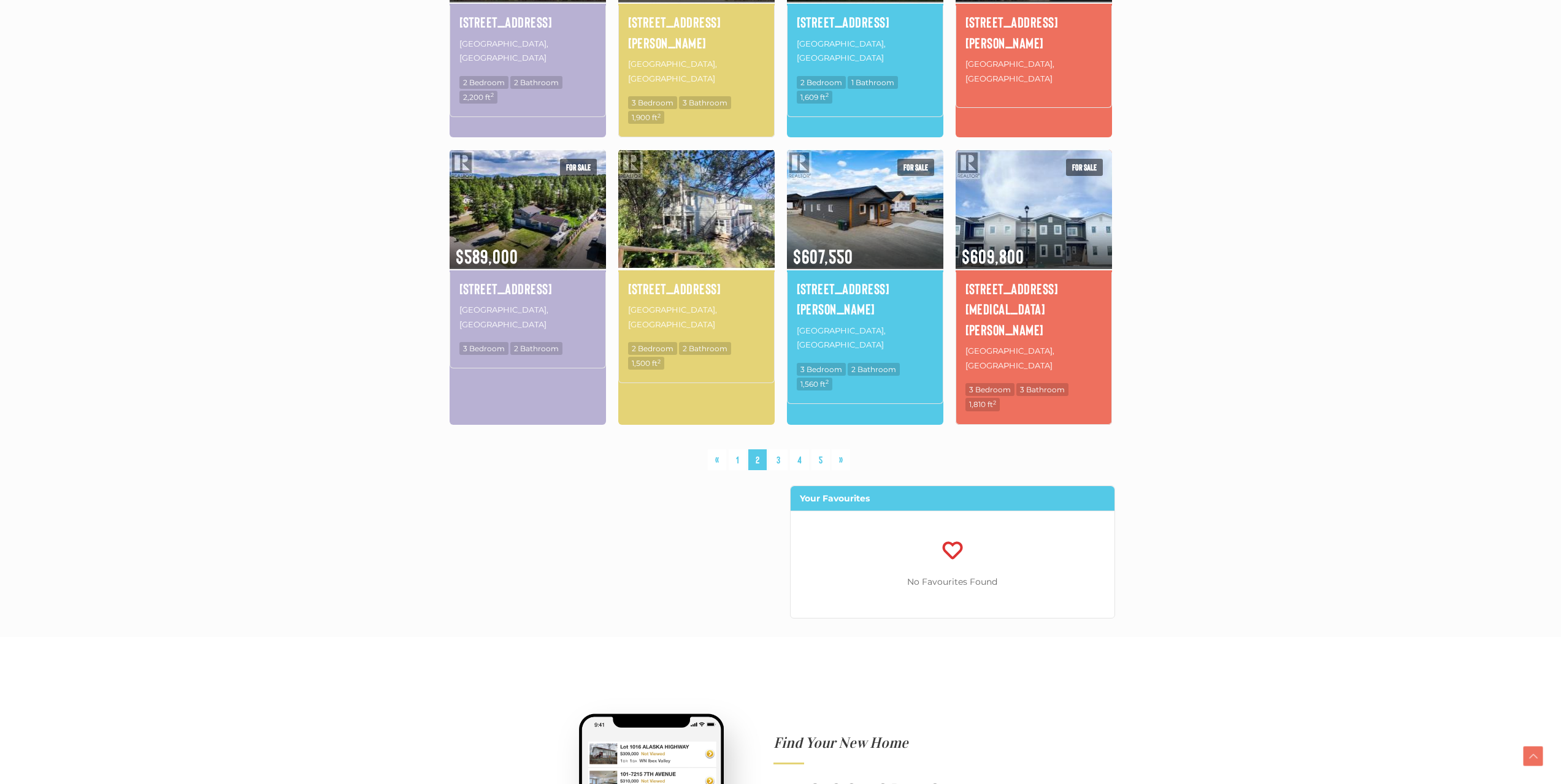
click at [683, 148] on img at bounding box center [696, 209] width 156 height 122
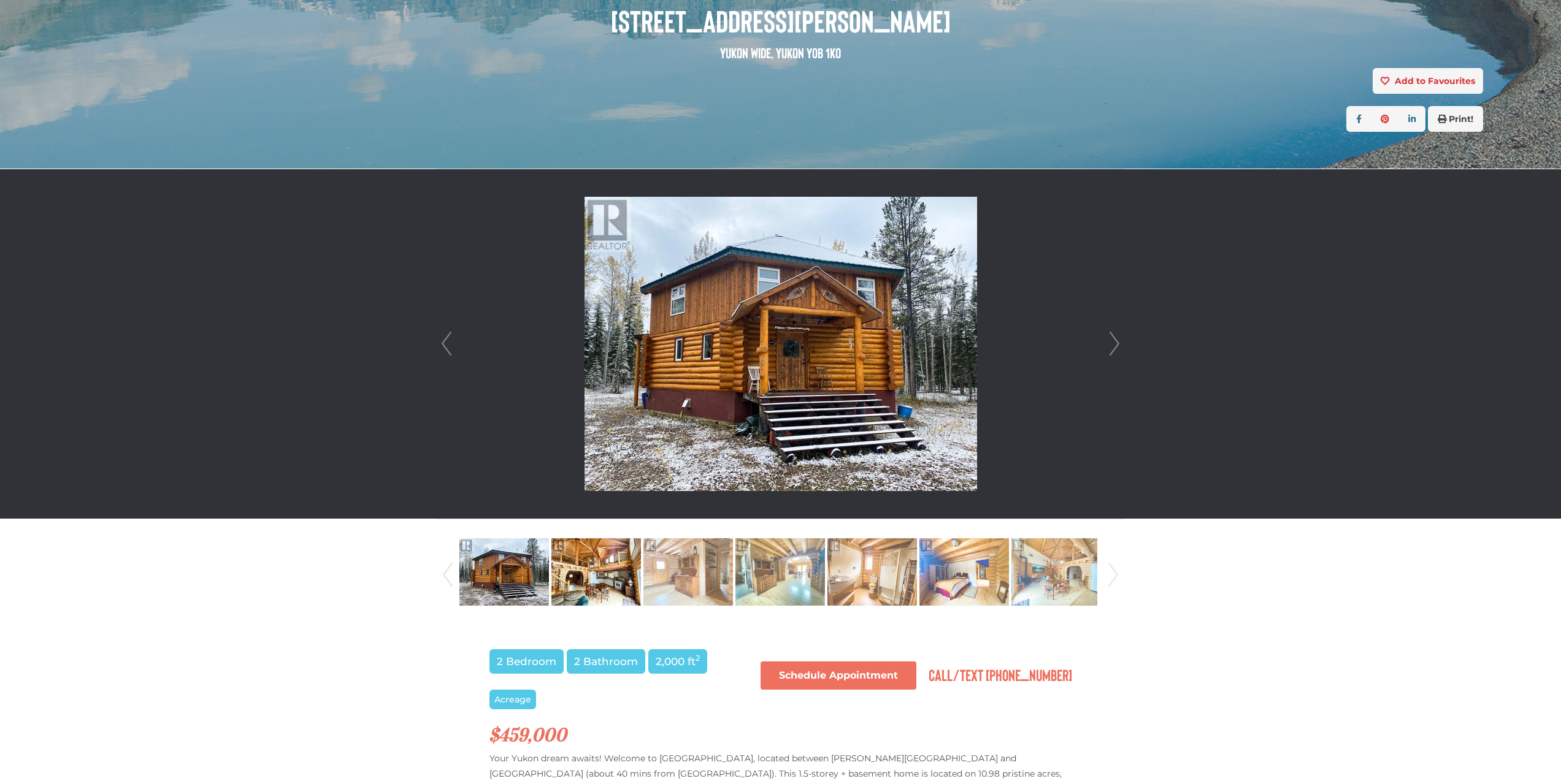
scroll to position [184, 0]
click at [617, 592] on img at bounding box center [596, 571] width 89 height 70
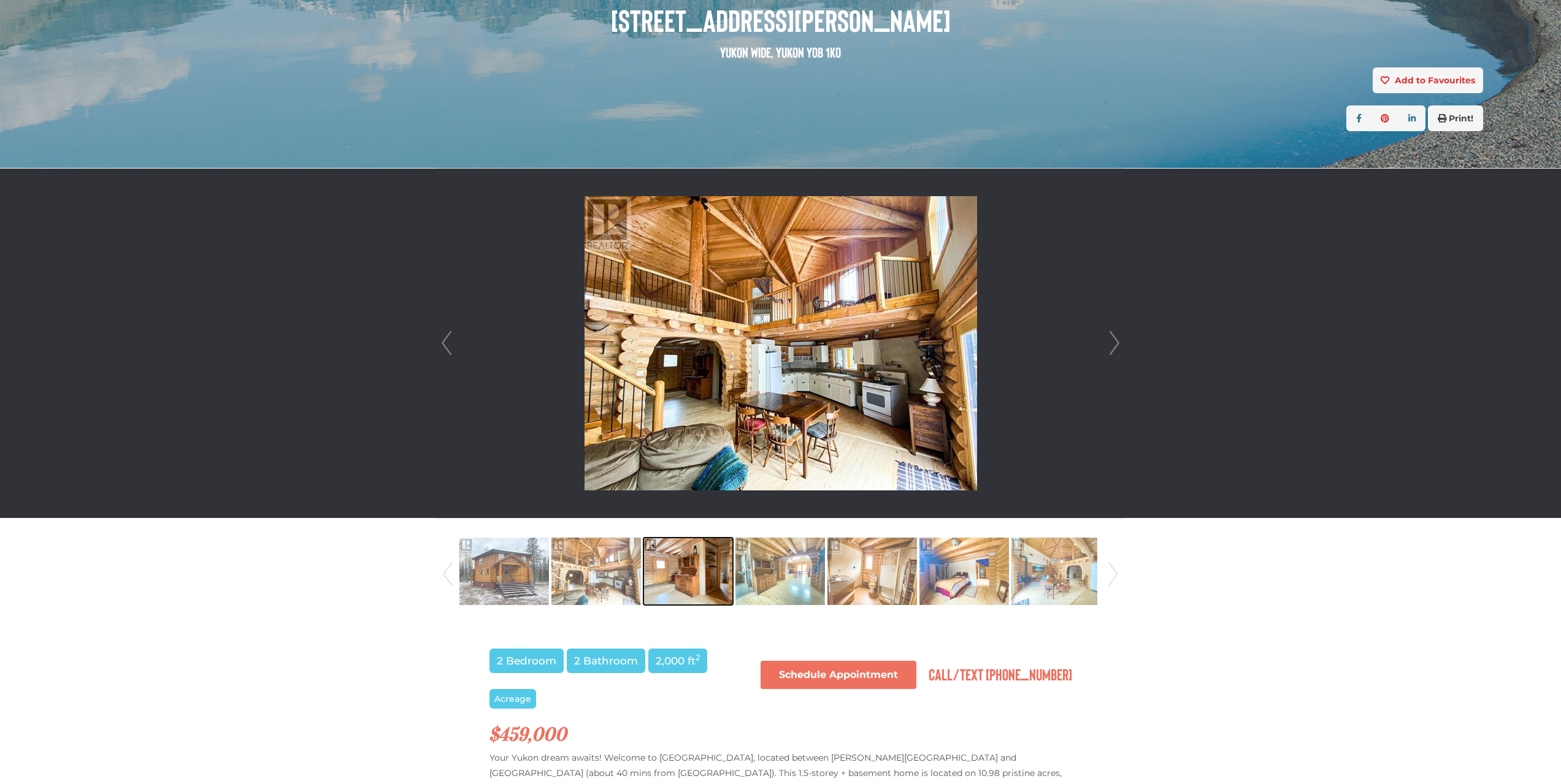
click at [697, 577] on img at bounding box center [688, 571] width 89 height 70
